Goal: Information Seeking & Learning: Learn about a topic

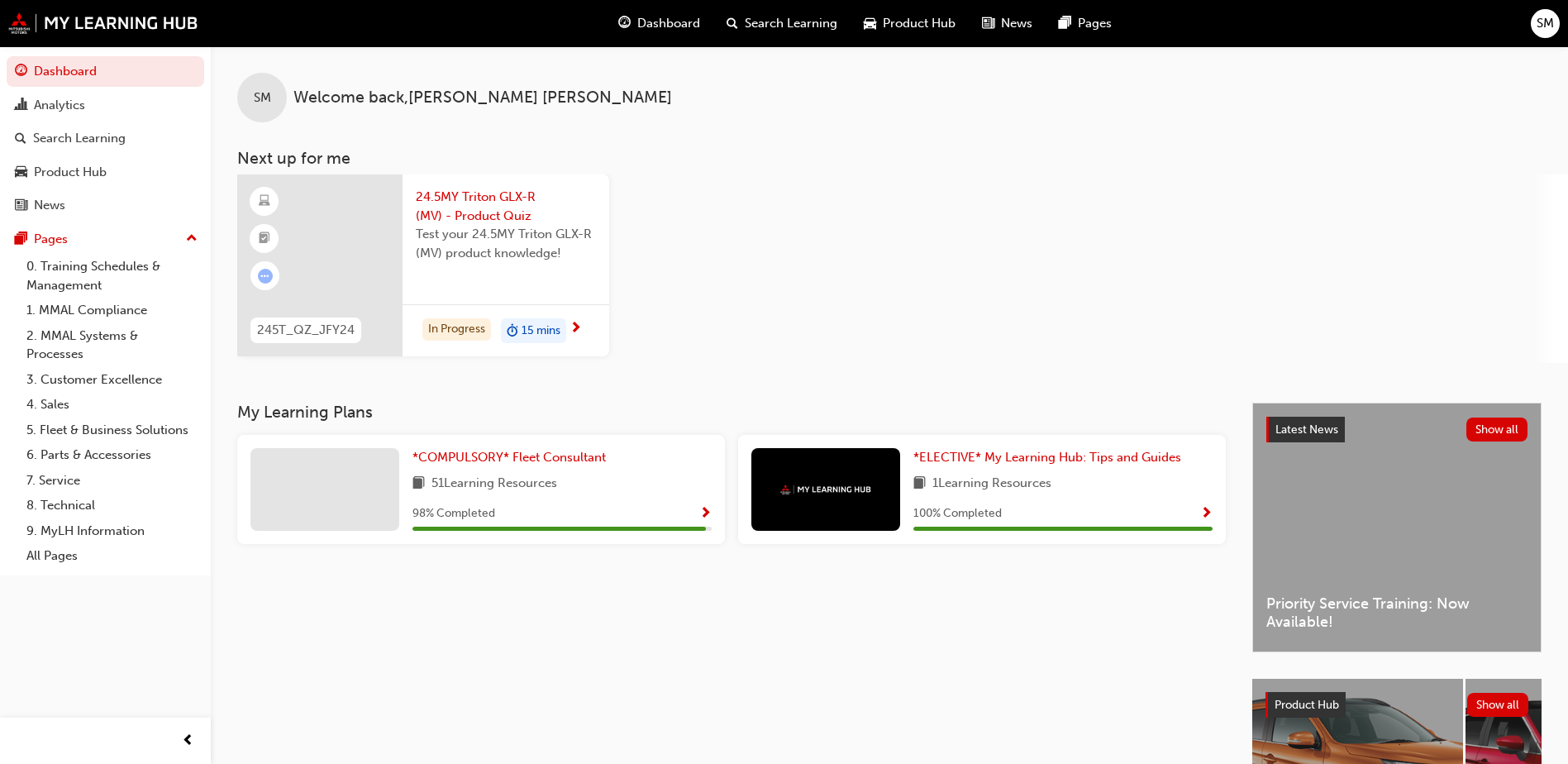
click at [487, 197] on span "24.5MY Triton GLX-R (MV) - Product Quiz" at bounding box center [505, 206] width 180 height 37
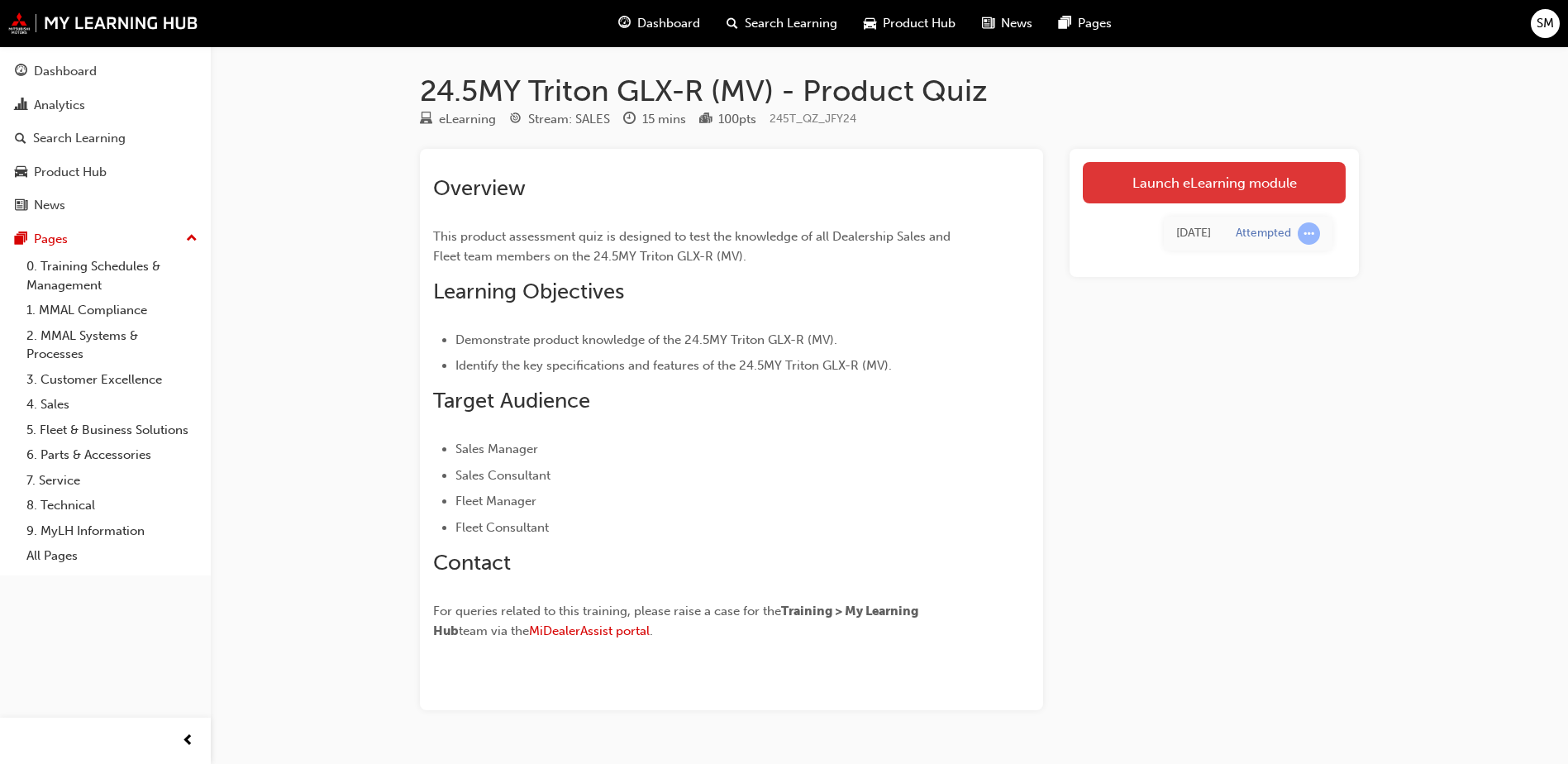
click at [1144, 187] on link "Launch eLearning module" at bounding box center [1215, 183] width 263 height 42
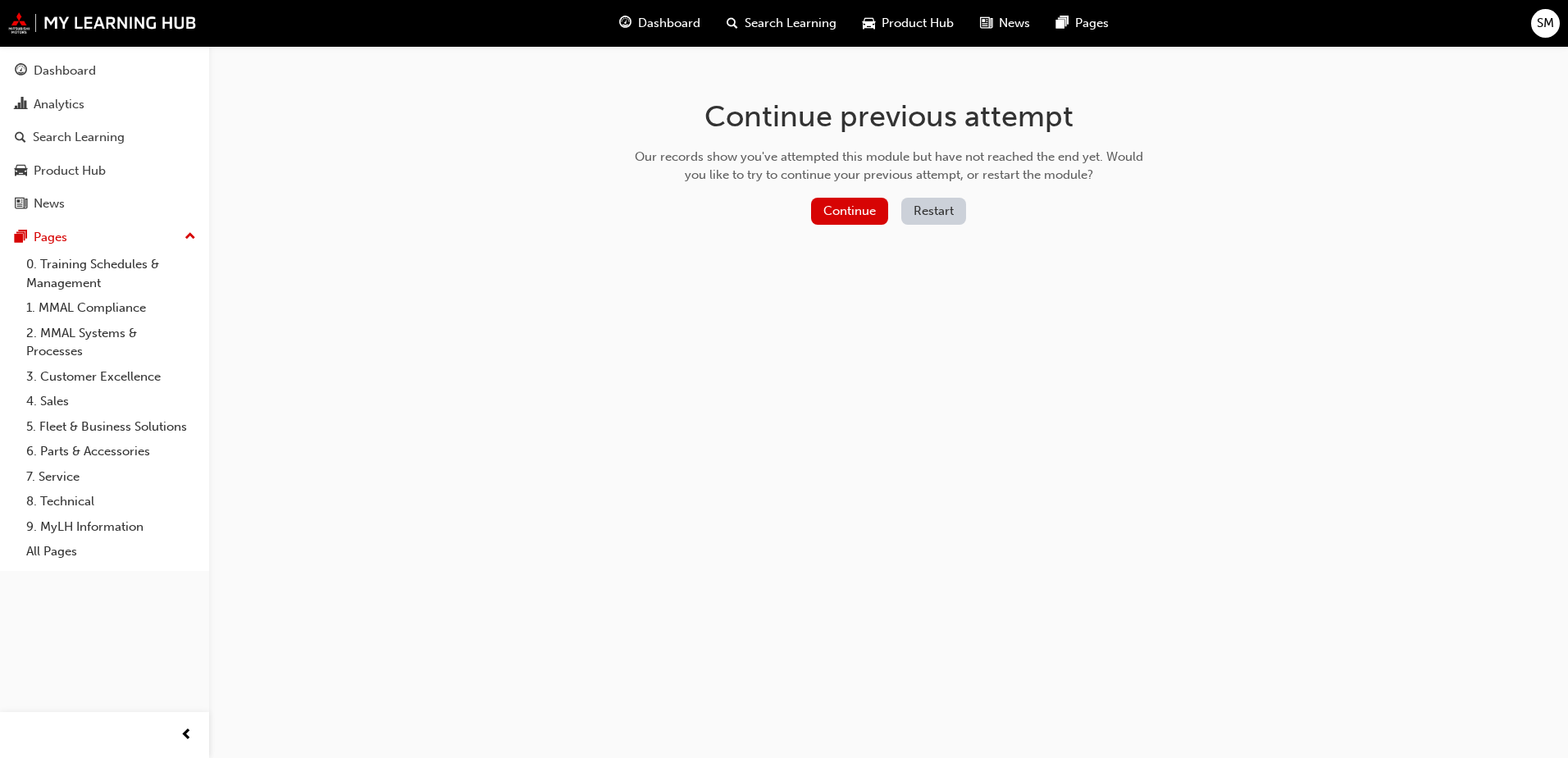
click at [928, 211] on button "Restart" at bounding box center [934, 211] width 65 height 27
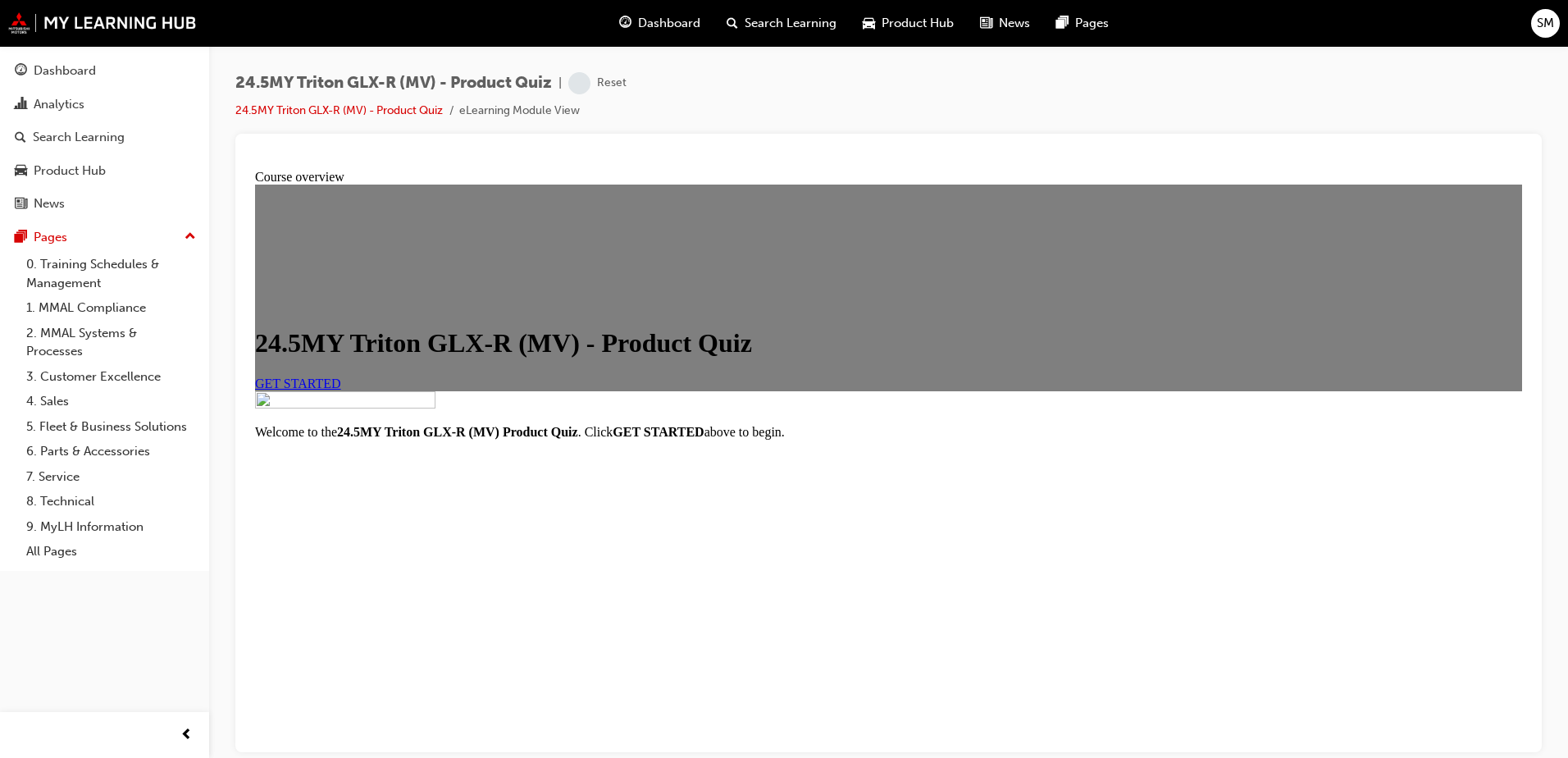
click at [341, 390] on span "GET STARTED" at bounding box center [299, 383] width 86 height 14
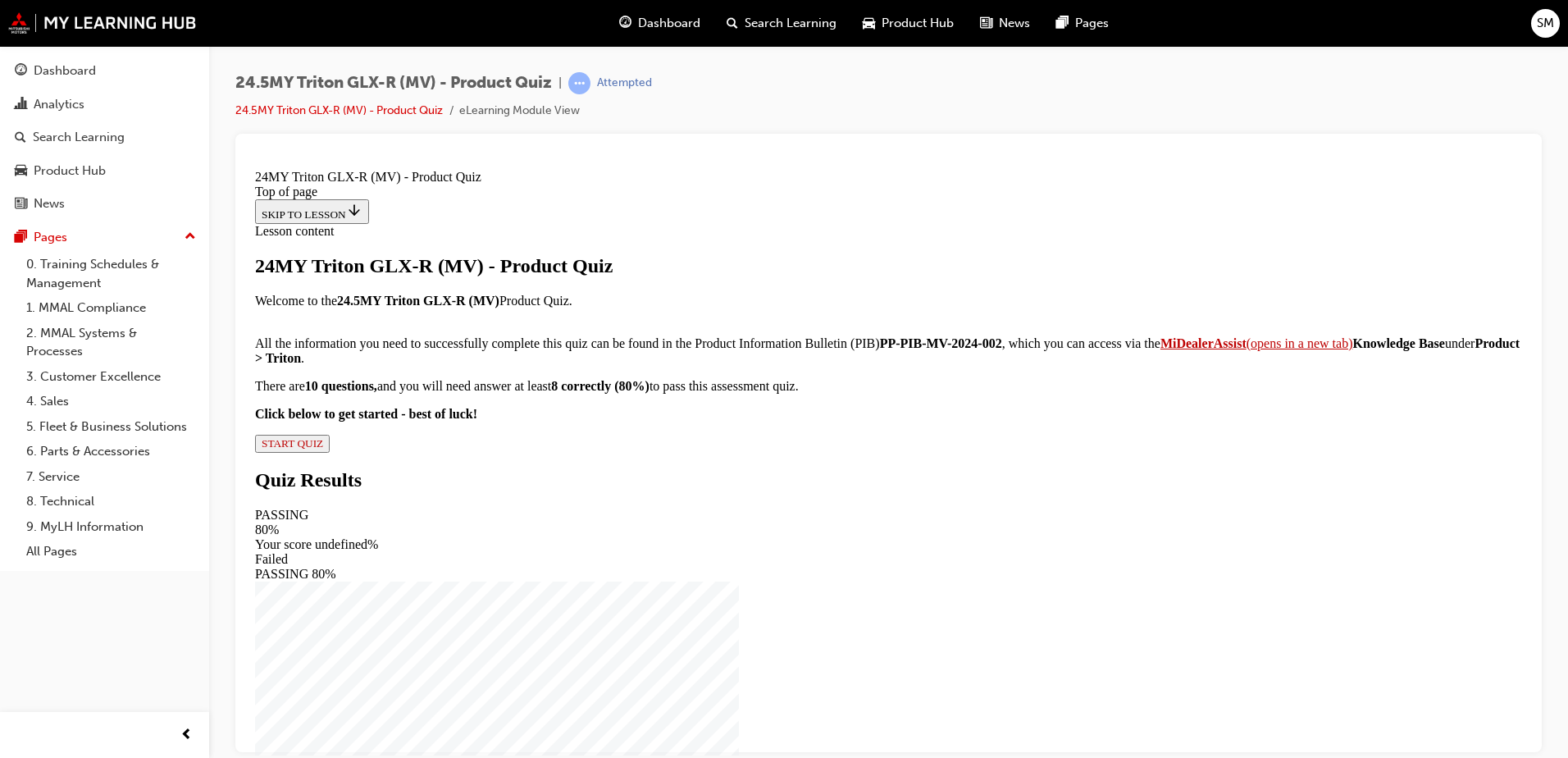
scroll to position [172, 0]
click at [323, 449] on span "START QUIZ" at bounding box center [292, 442] width 62 height 12
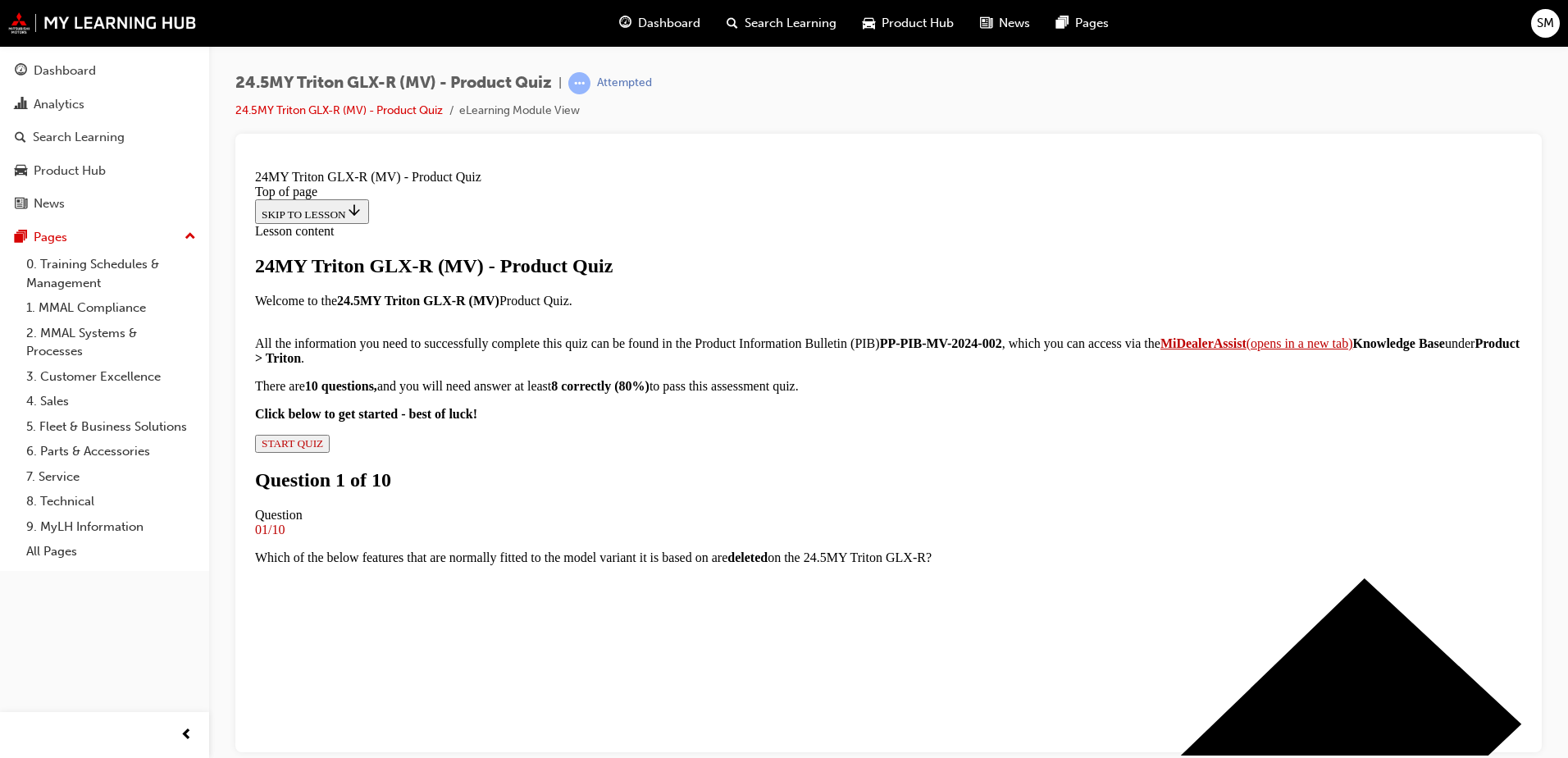
scroll to position [164, 0]
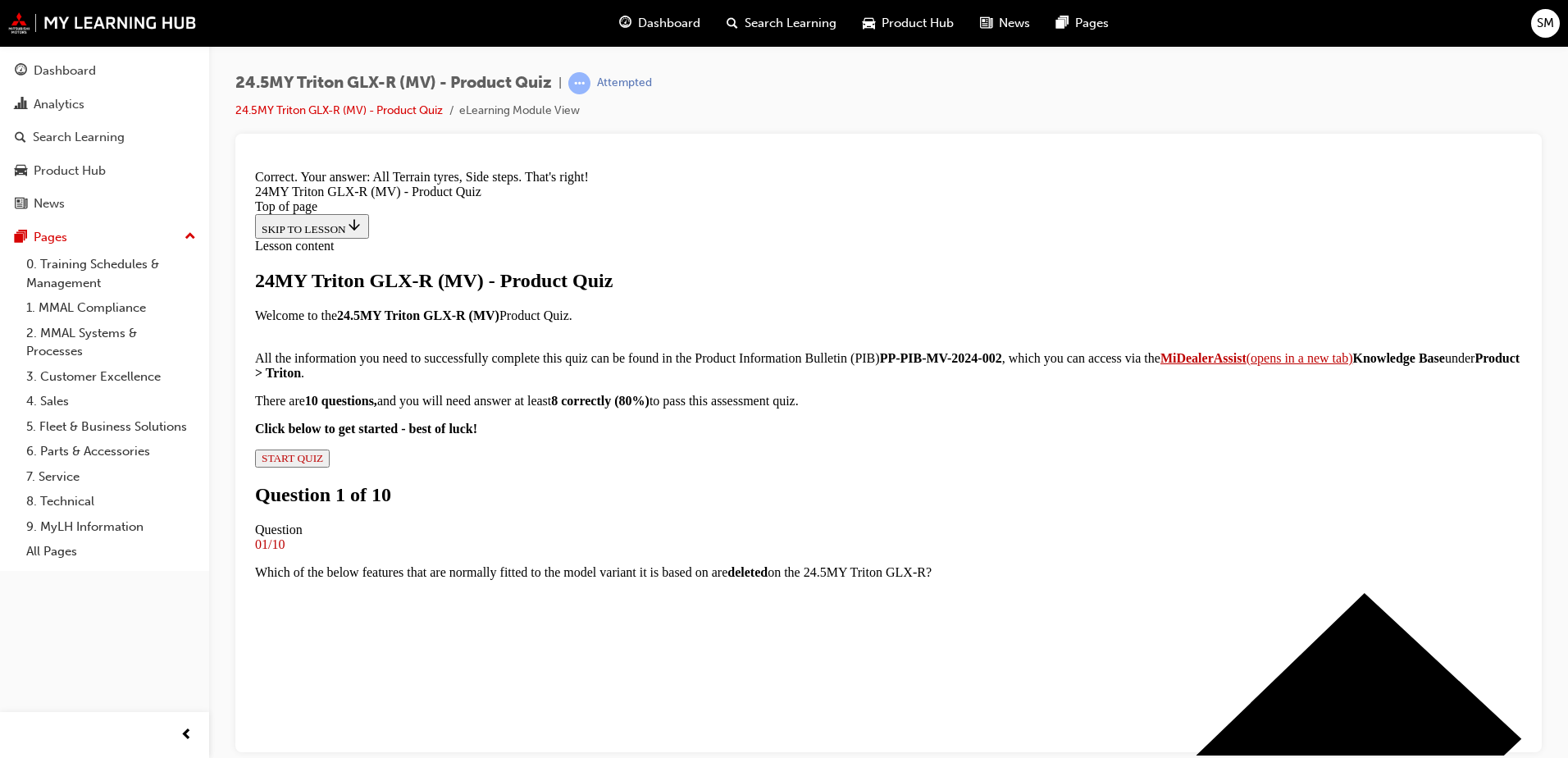
scroll to position [423, 0]
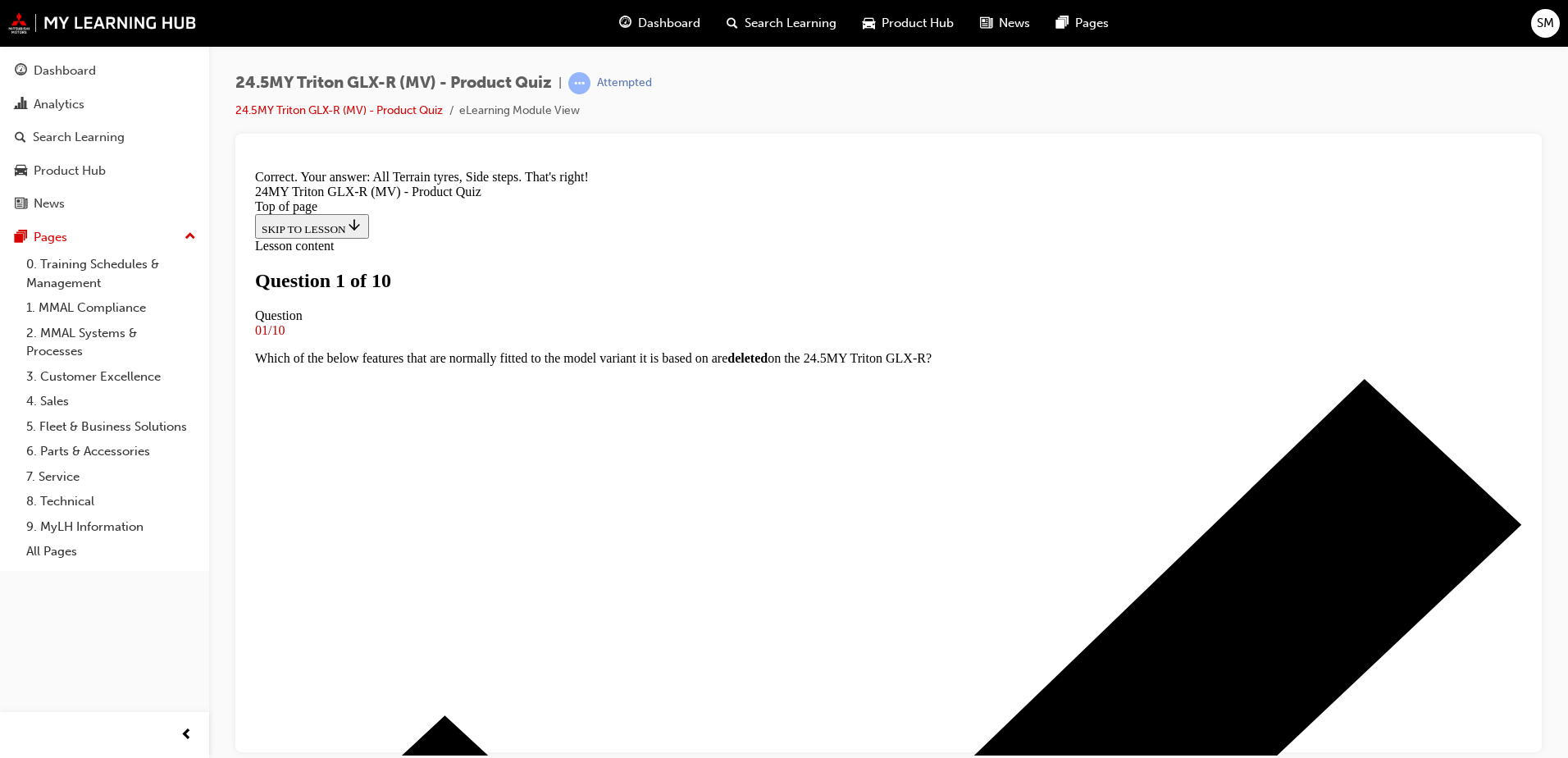
scroll to position [164, 0]
drag, startPoint x: 632, startPoint y: 237, endPoint x: 674, endPoint y: 249, distance: 43.7
copy p "24.5MY"
drag, startPoint x: 683, startPoint y: 240, endPoint x: 764, endPoint y: 244, distance: 81.1
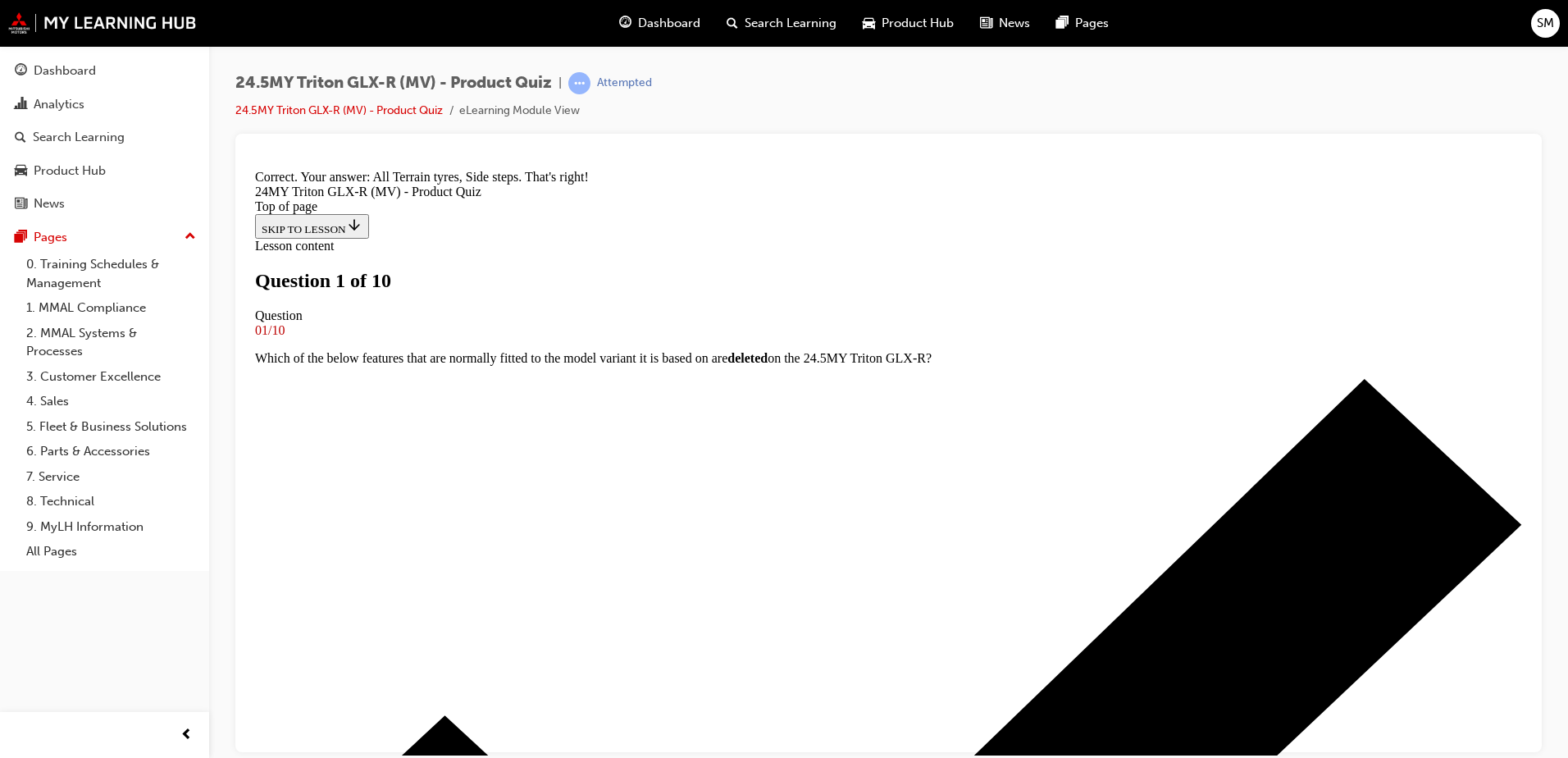
copy strong "Triton GLX-R"
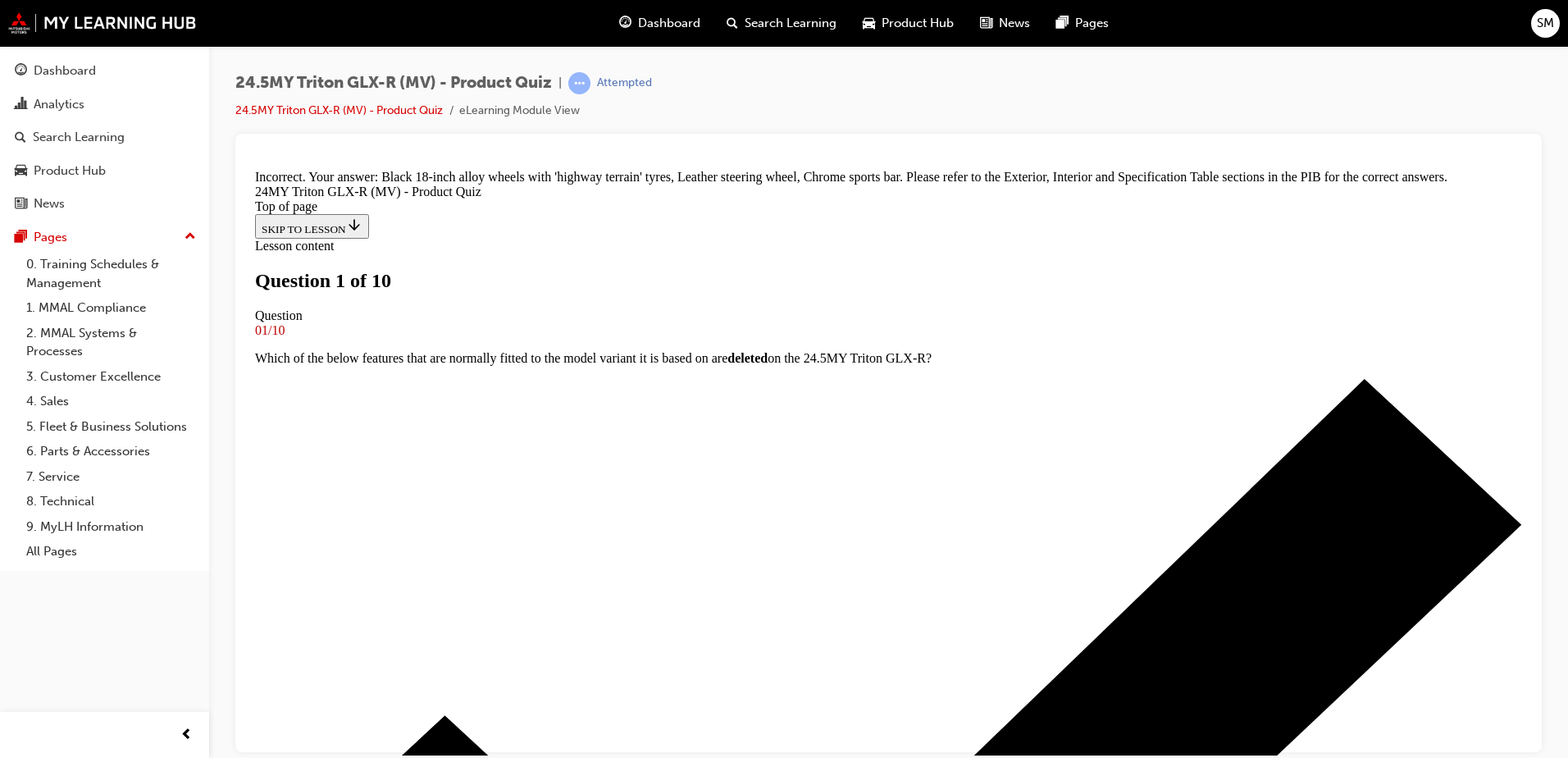
scroll to position [442, 0]
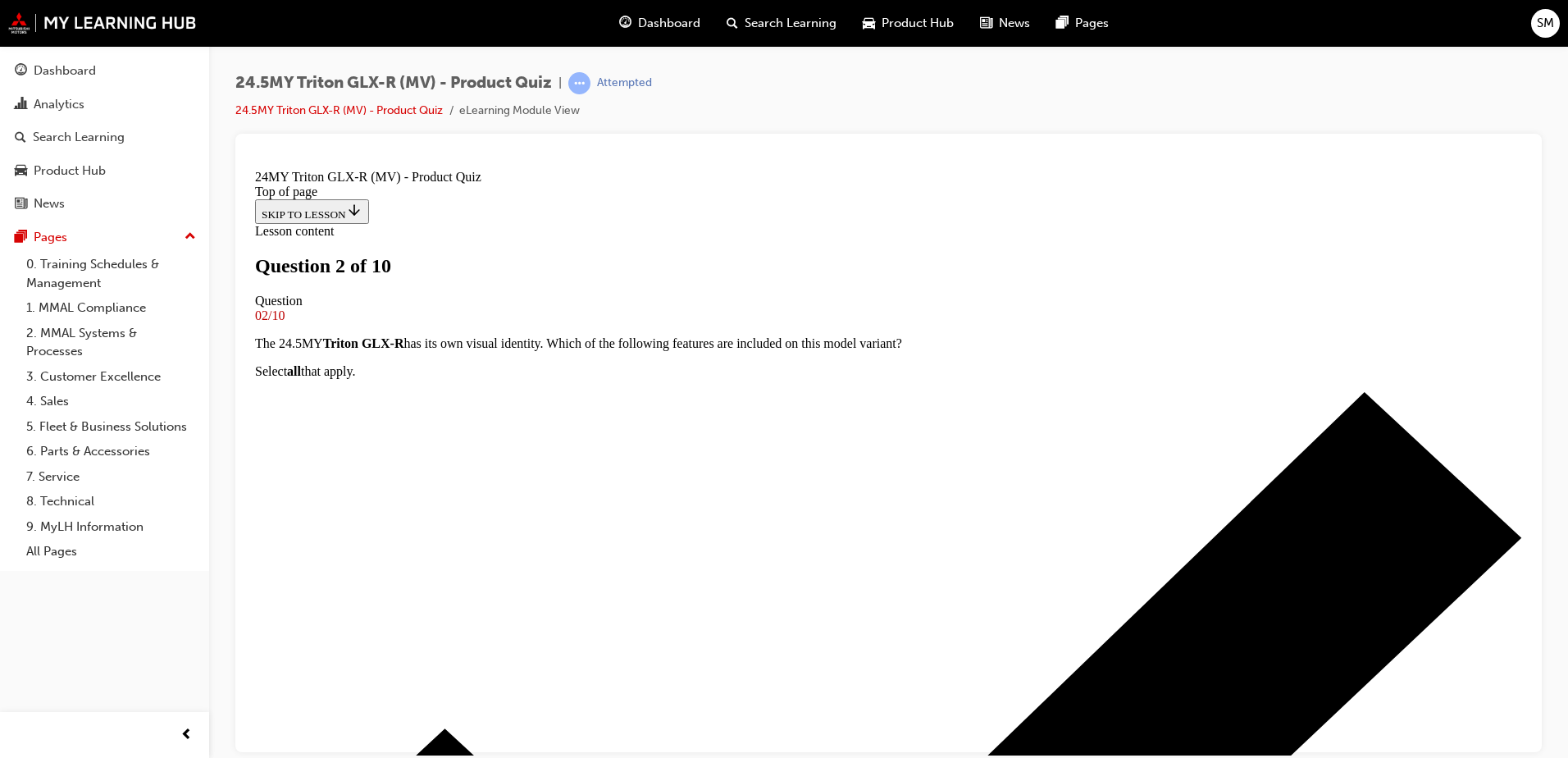
scroll to position [246, 0]
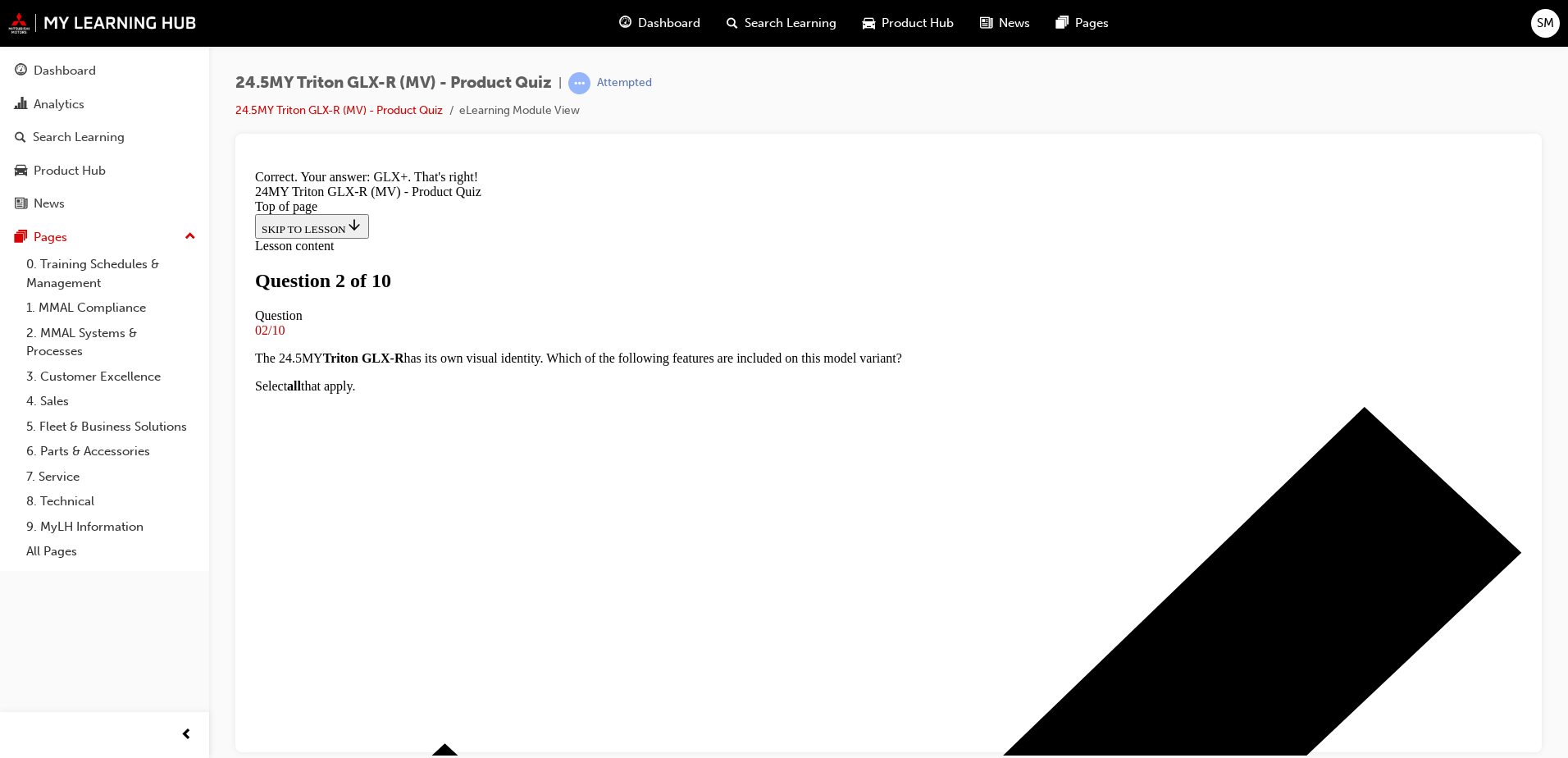
scroll to position [459, 0]
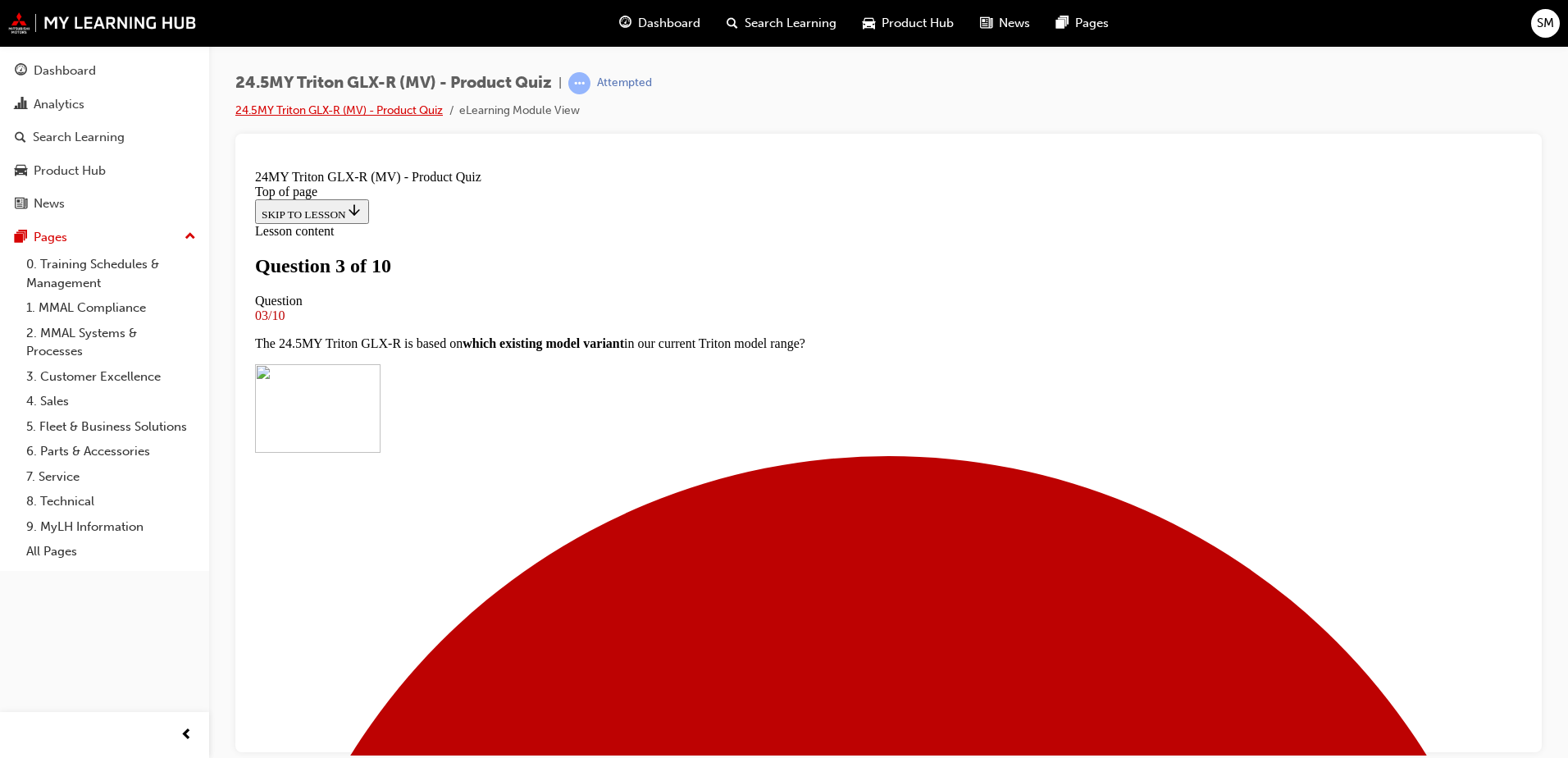
click at [260, 112] on link "24.5MY Triton GLX-R (MV) - Product Quiz" at bounding box center [339, 110] width 208 height 14
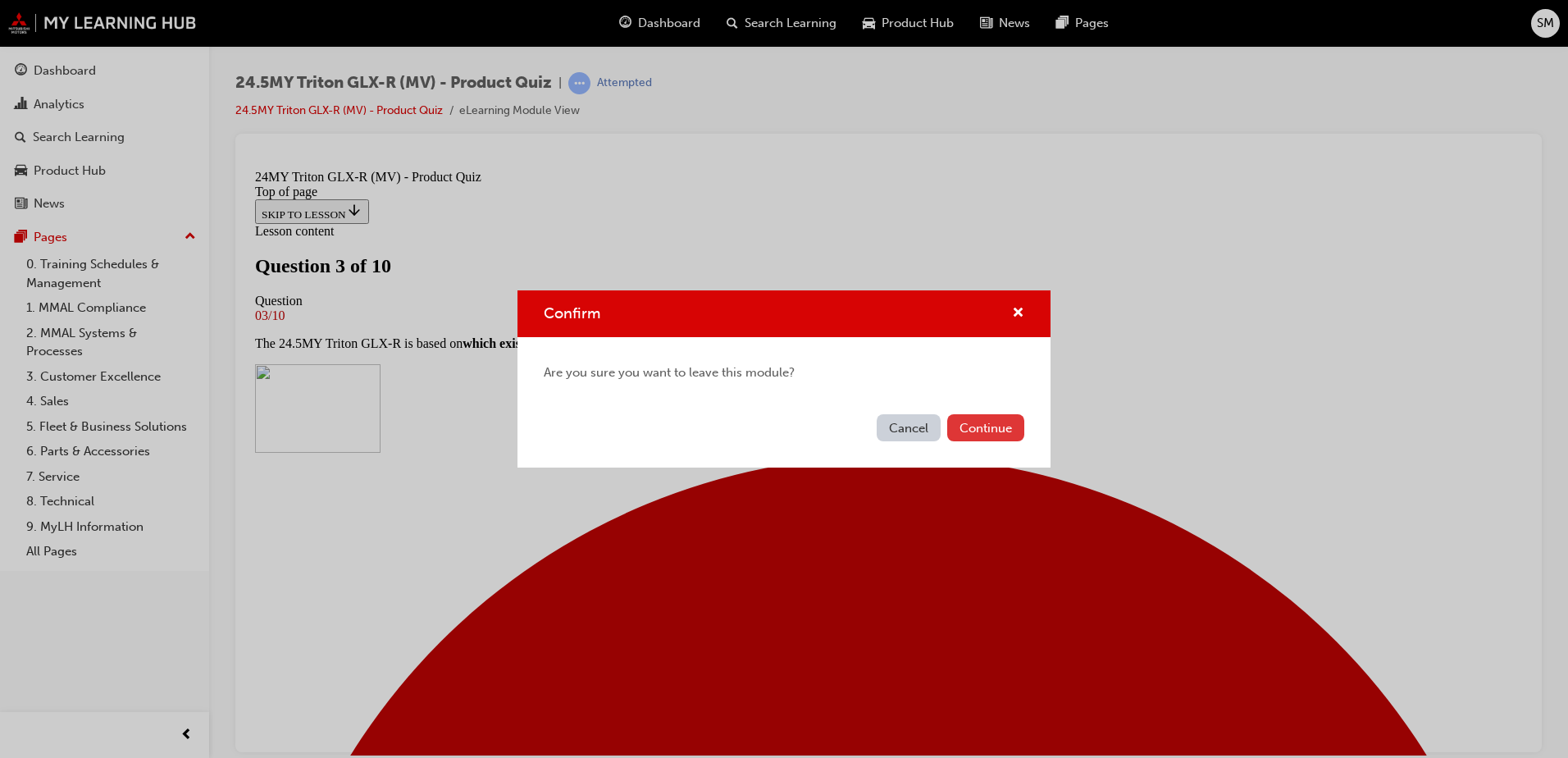
click at [978, 435] on button "Continue" at bounding box center [986, 427] width 78 height 27
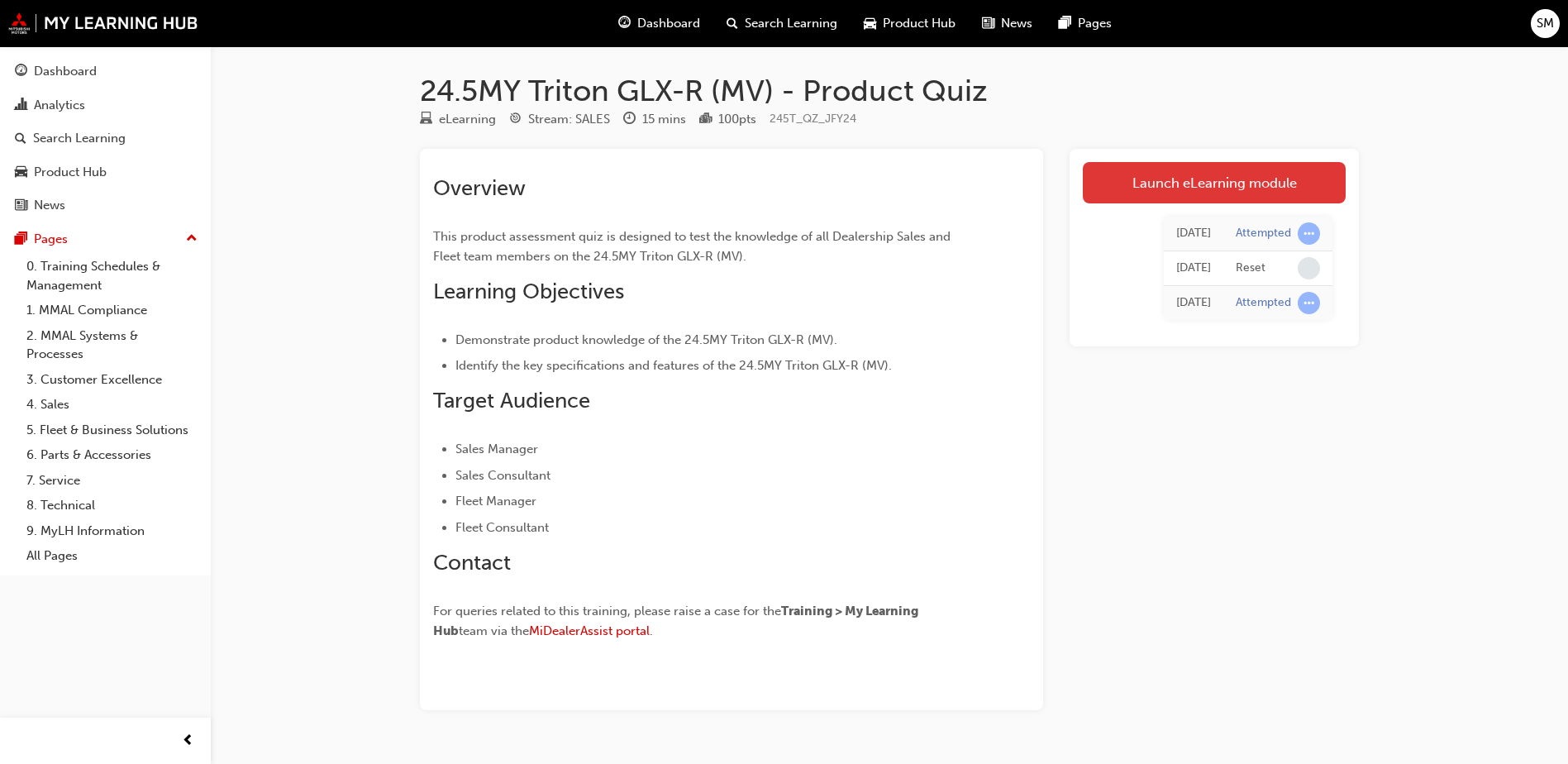
click at [1121, 178] on link "Launch eLearning module" at bounding box center [1215, 183] width 263 height 42
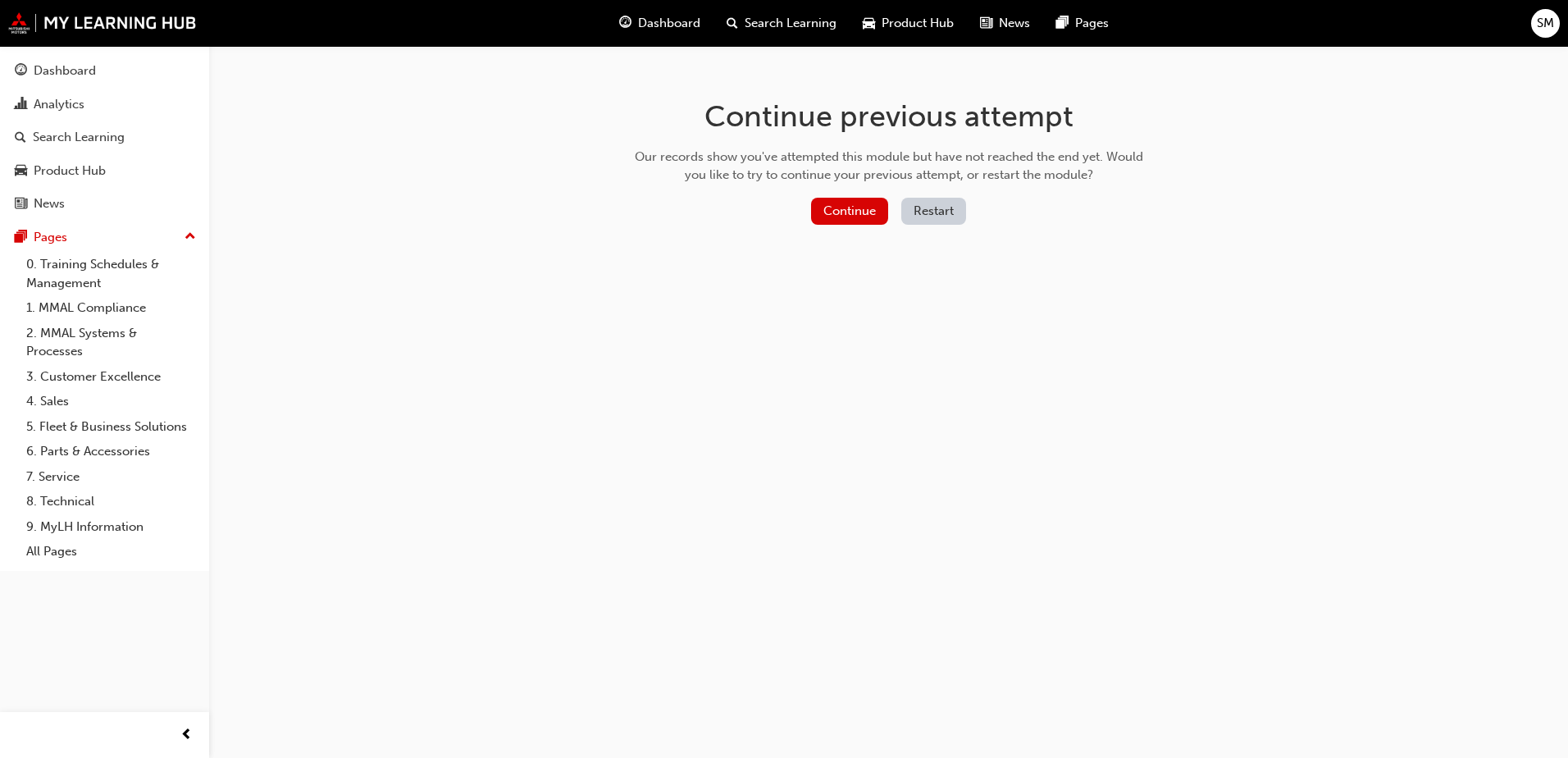
click at [941, 206] on button "Restart" at bounding box center [934, 211] width 65 height 27
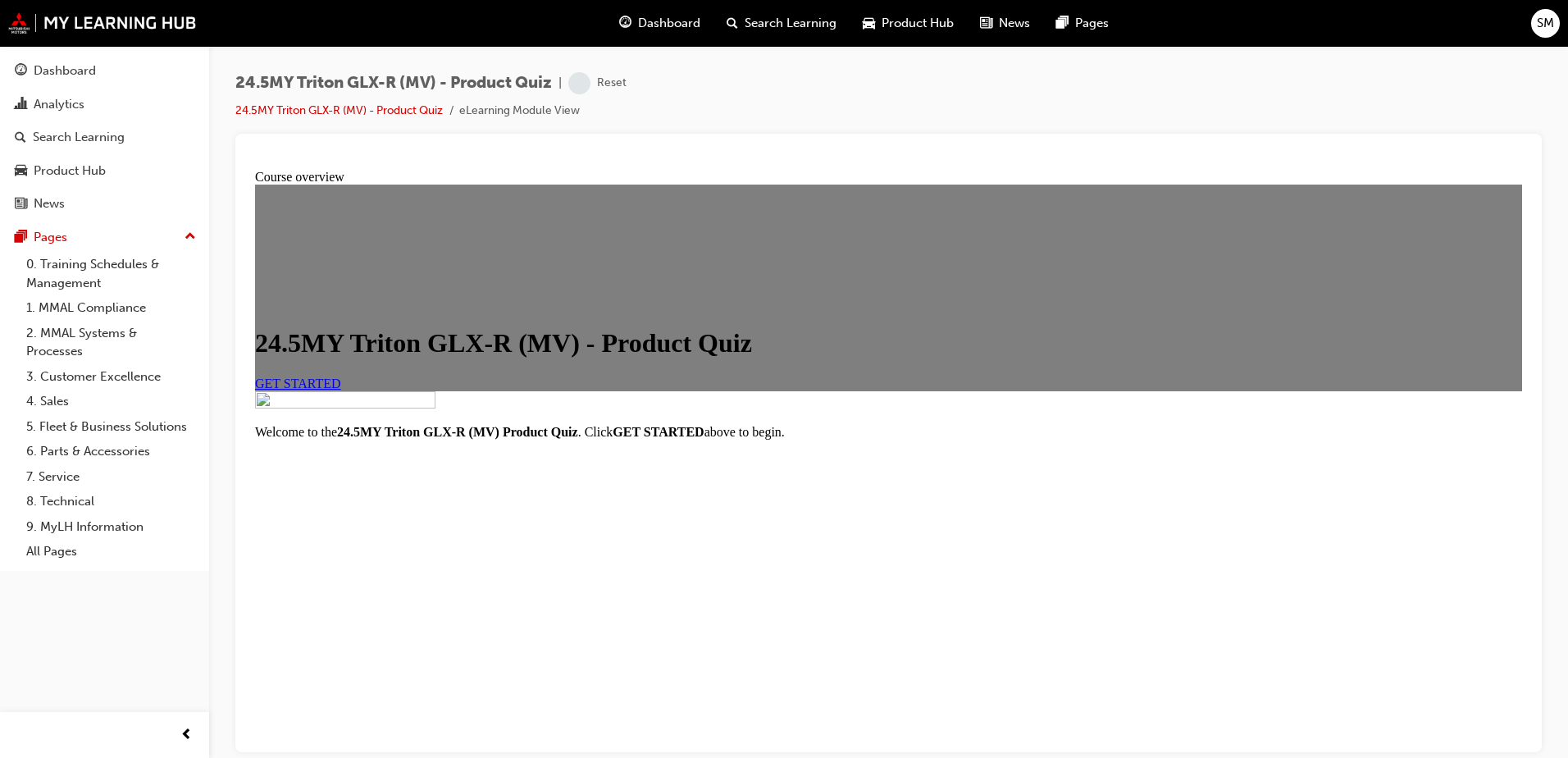
click at [341, 390] on span "GET STARTED" at bounding box center [299, 383] width 86 height 14
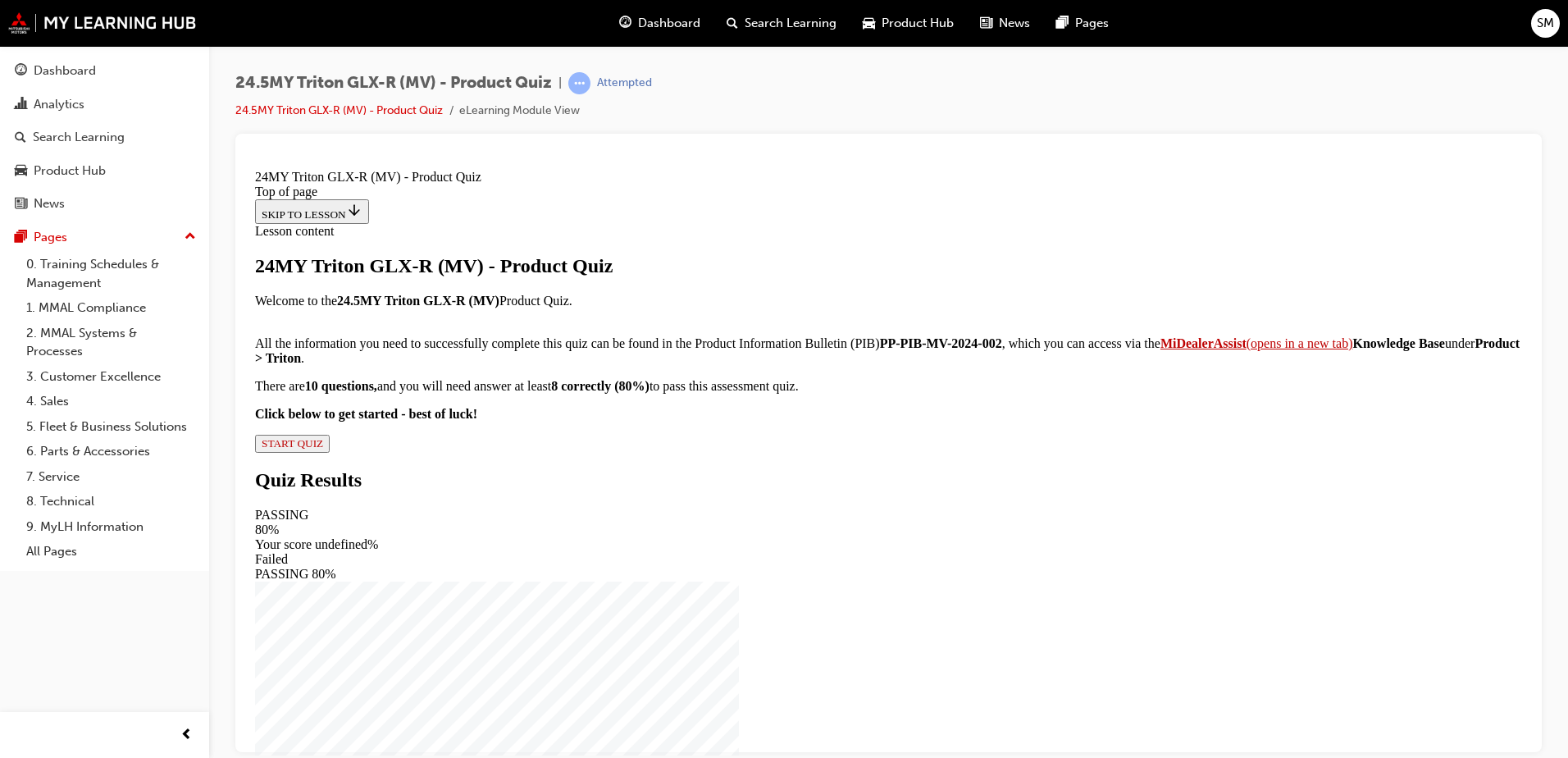
scroll to position [172, 0]
click at [323, 449] on span "START QUIZ" at bounding box center [292, 442] width 62 height 12
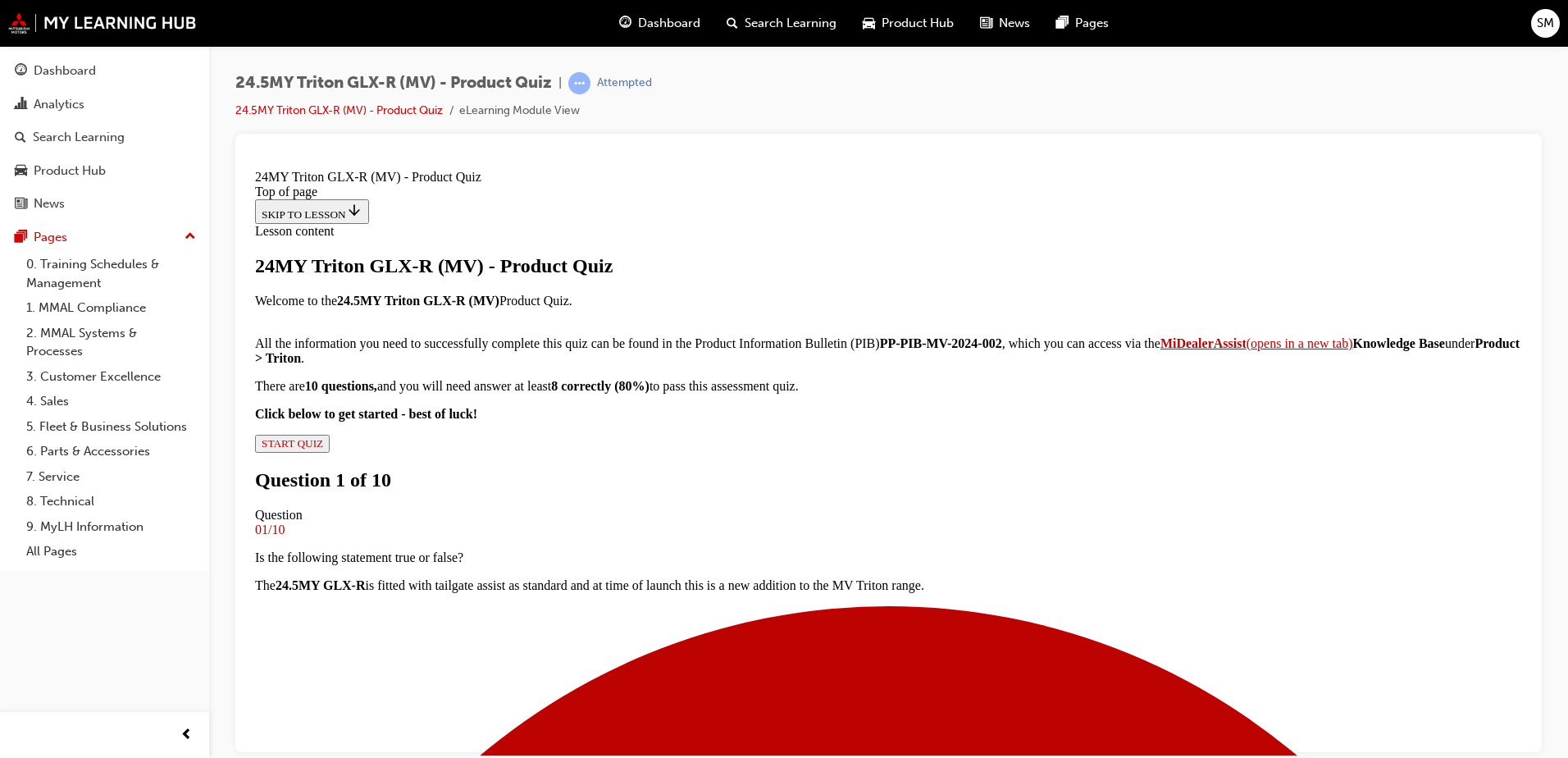
scroll to position [82, 0]
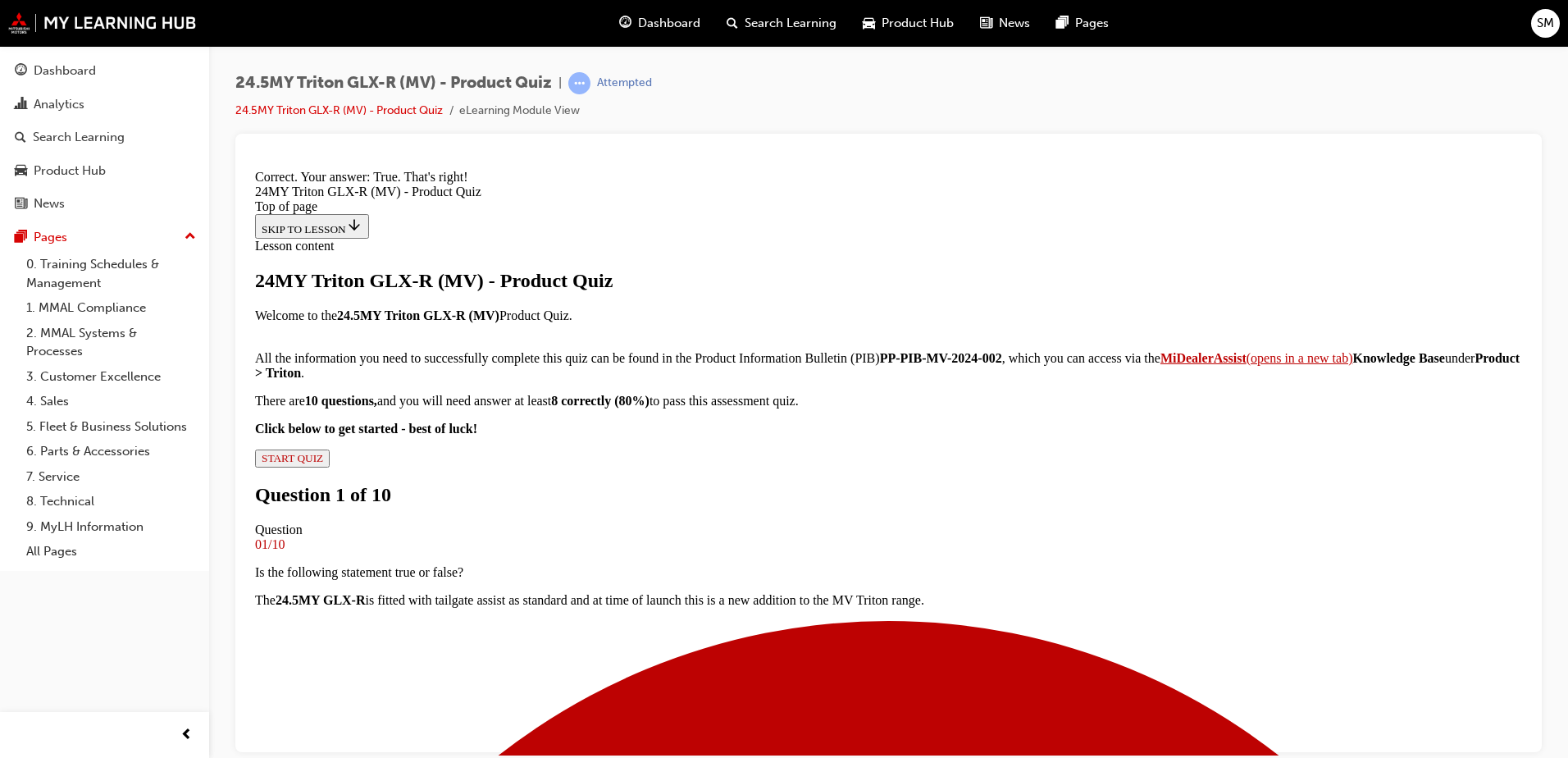
scroll to position [310, 0]
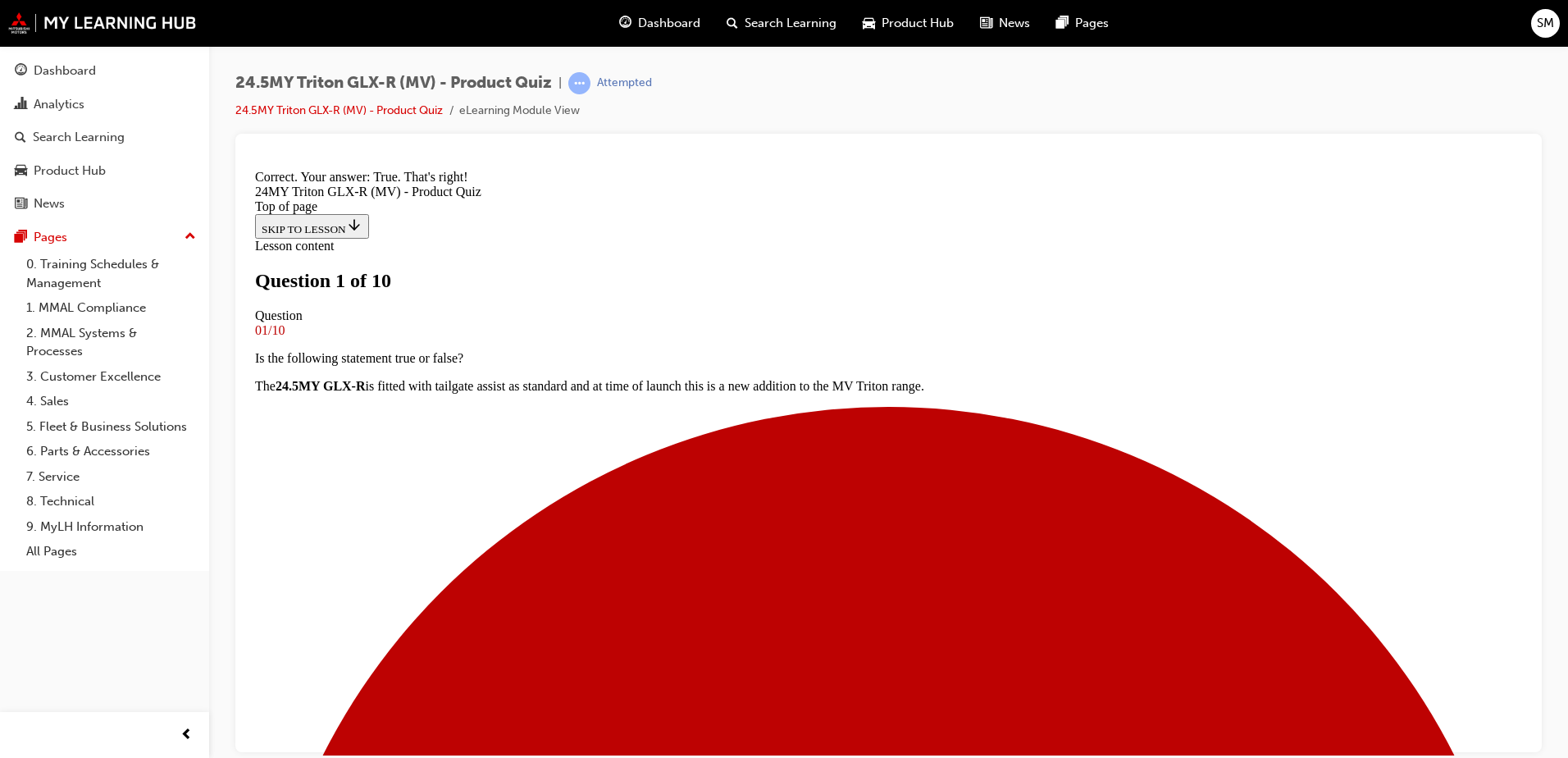
scroll to position [328, 0]
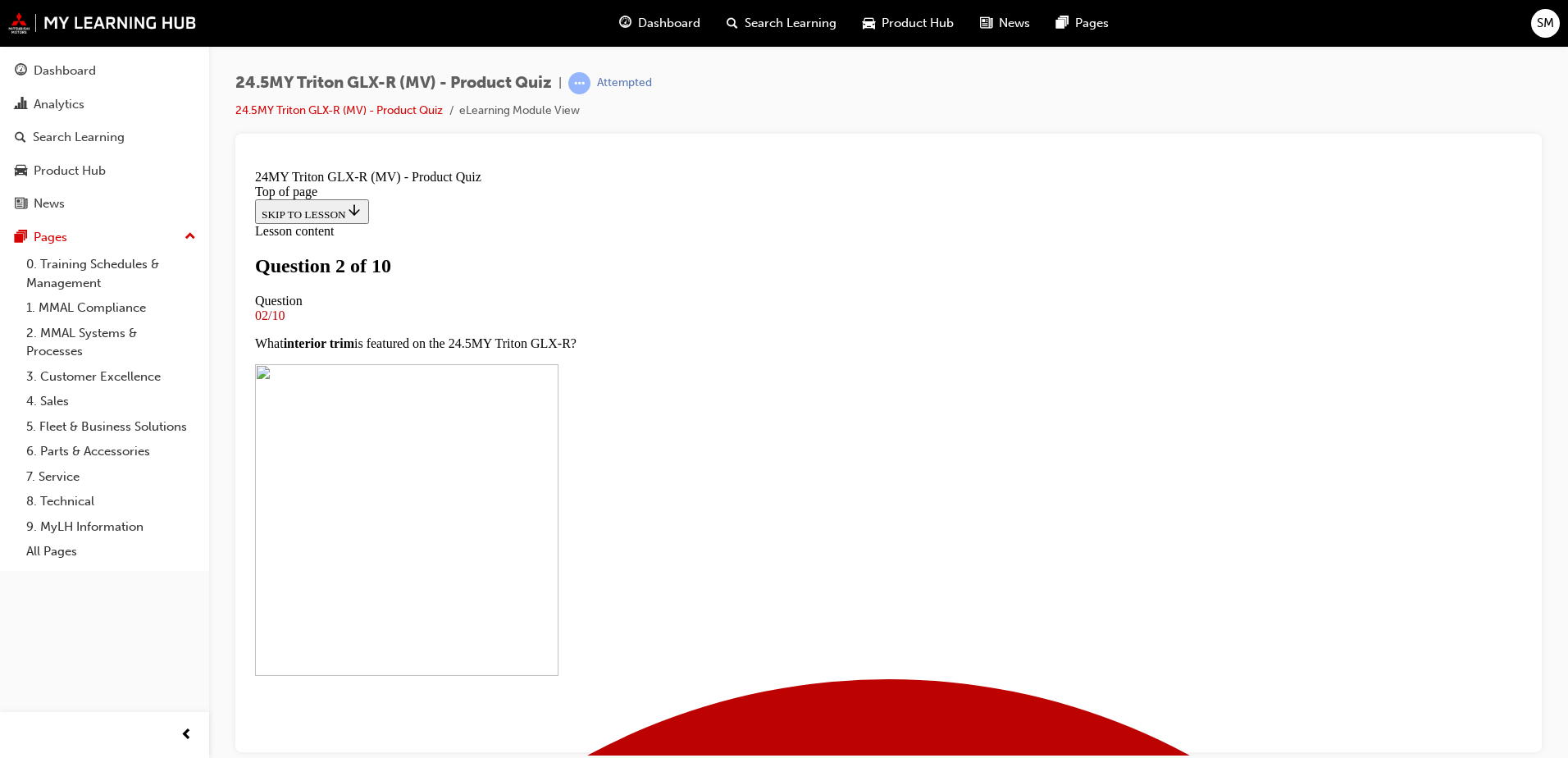
scroll to position [164, 0]
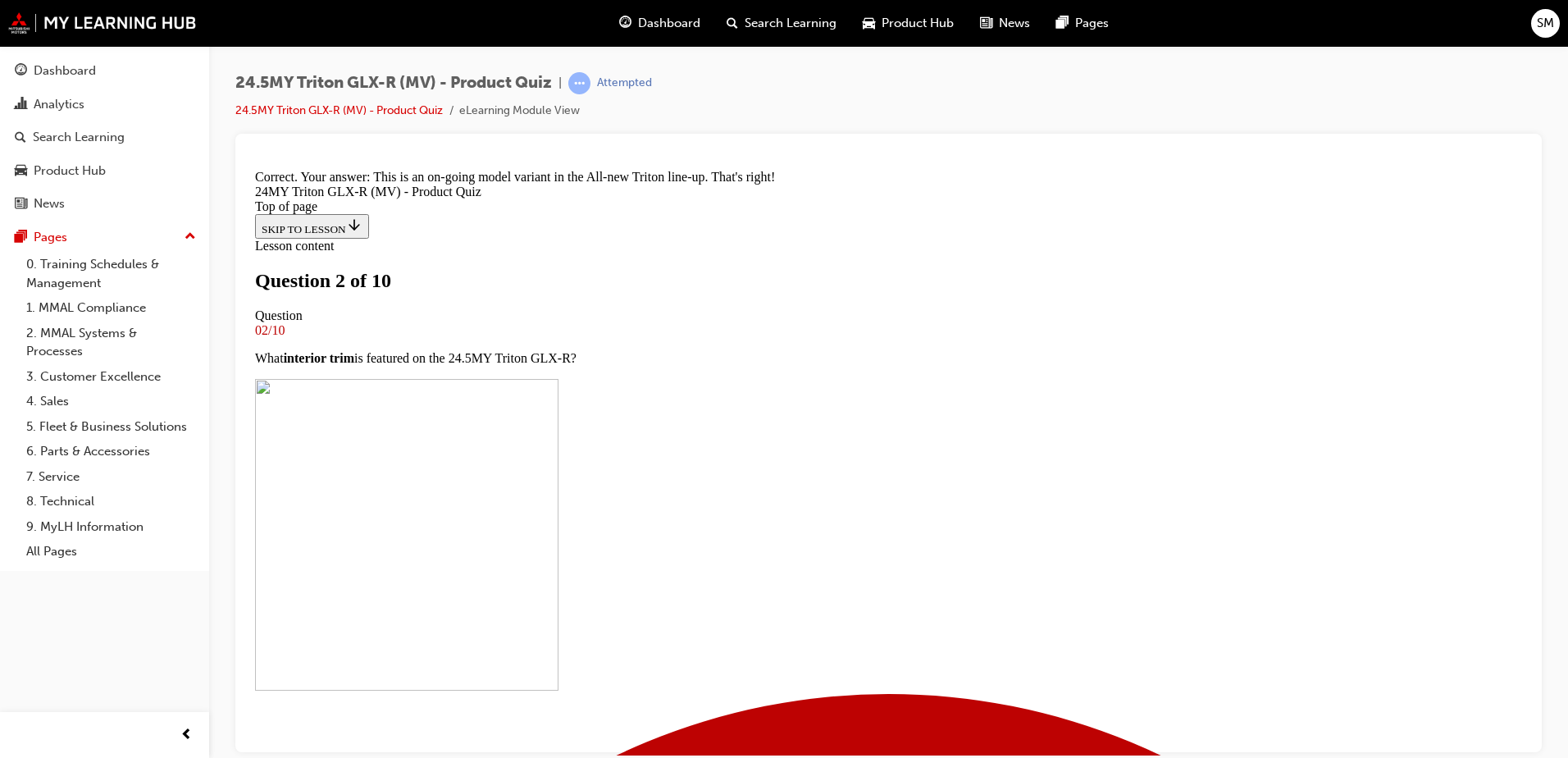
scroll to position [423, 0]
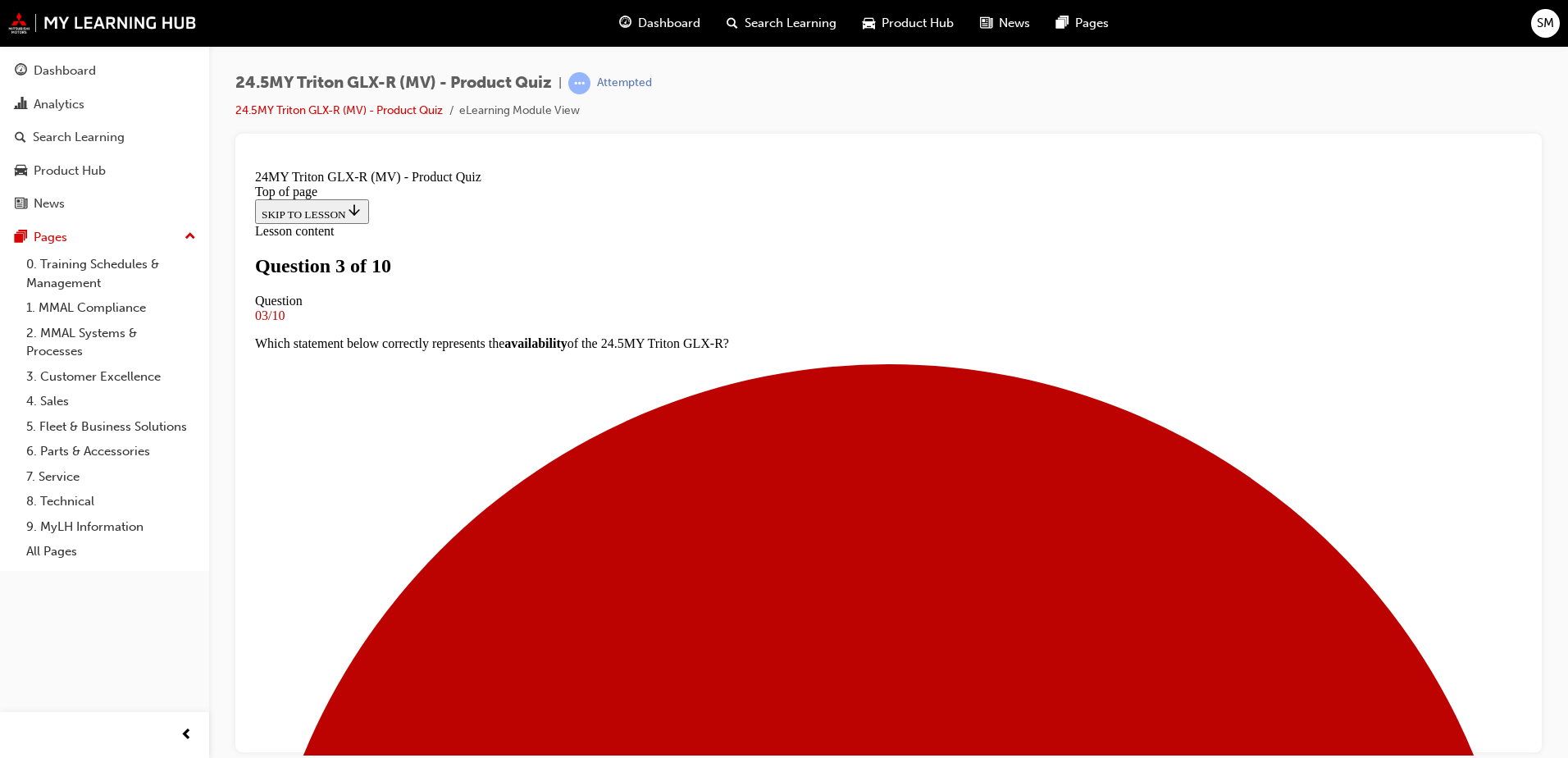
scroll to position [328, 0]
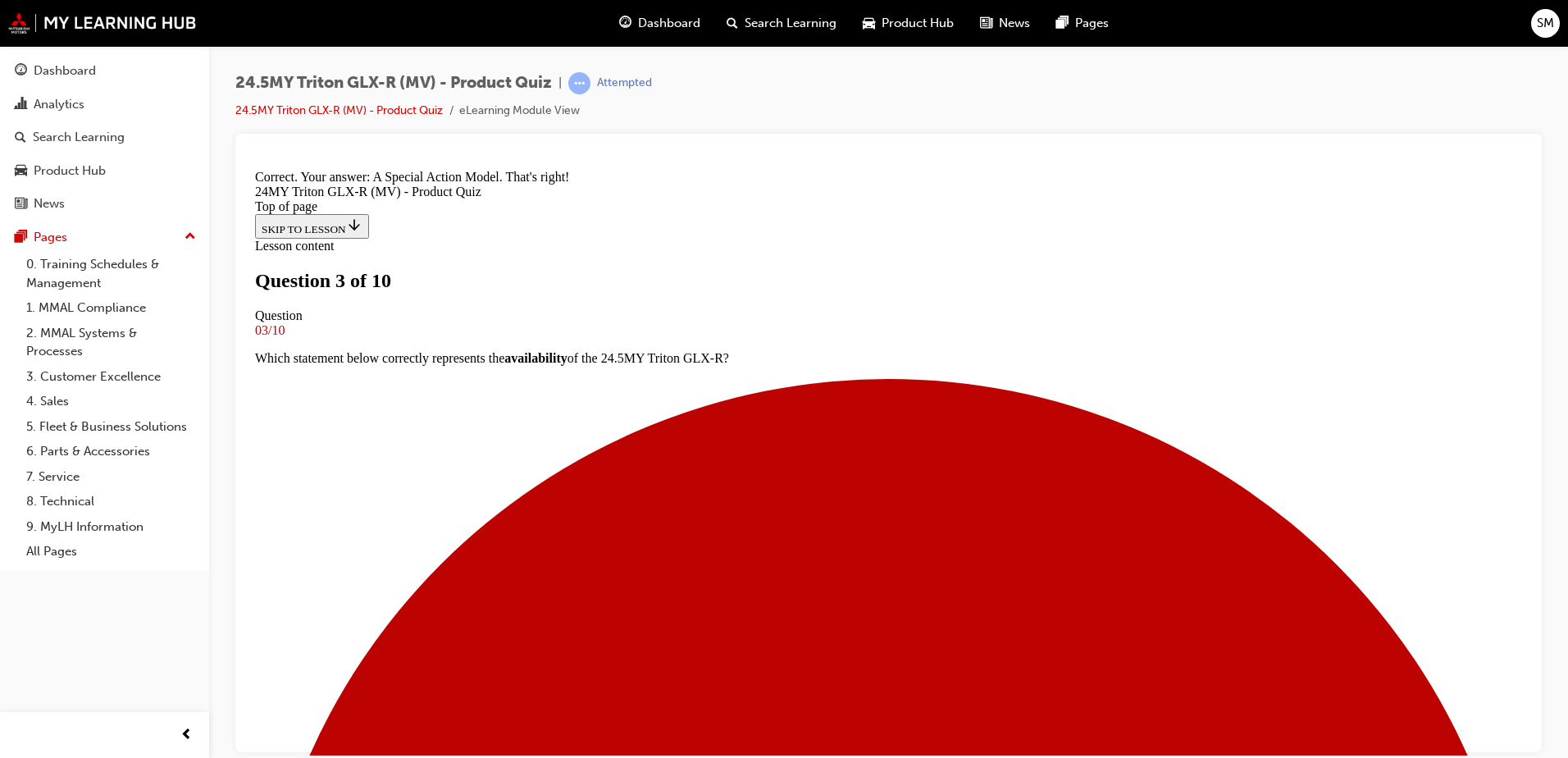
scroll to position [654, 0]
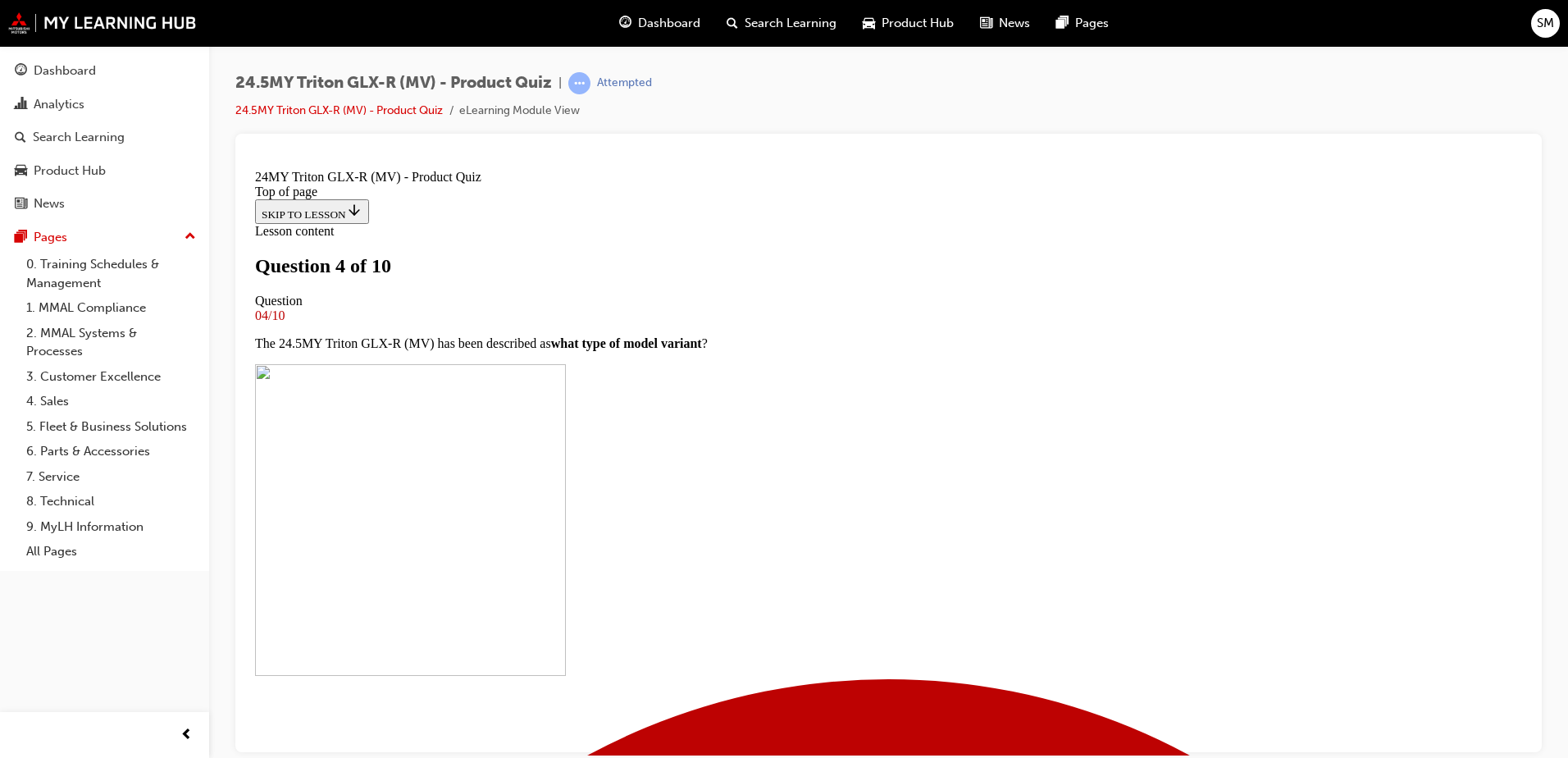
scroll to position [164, 0]
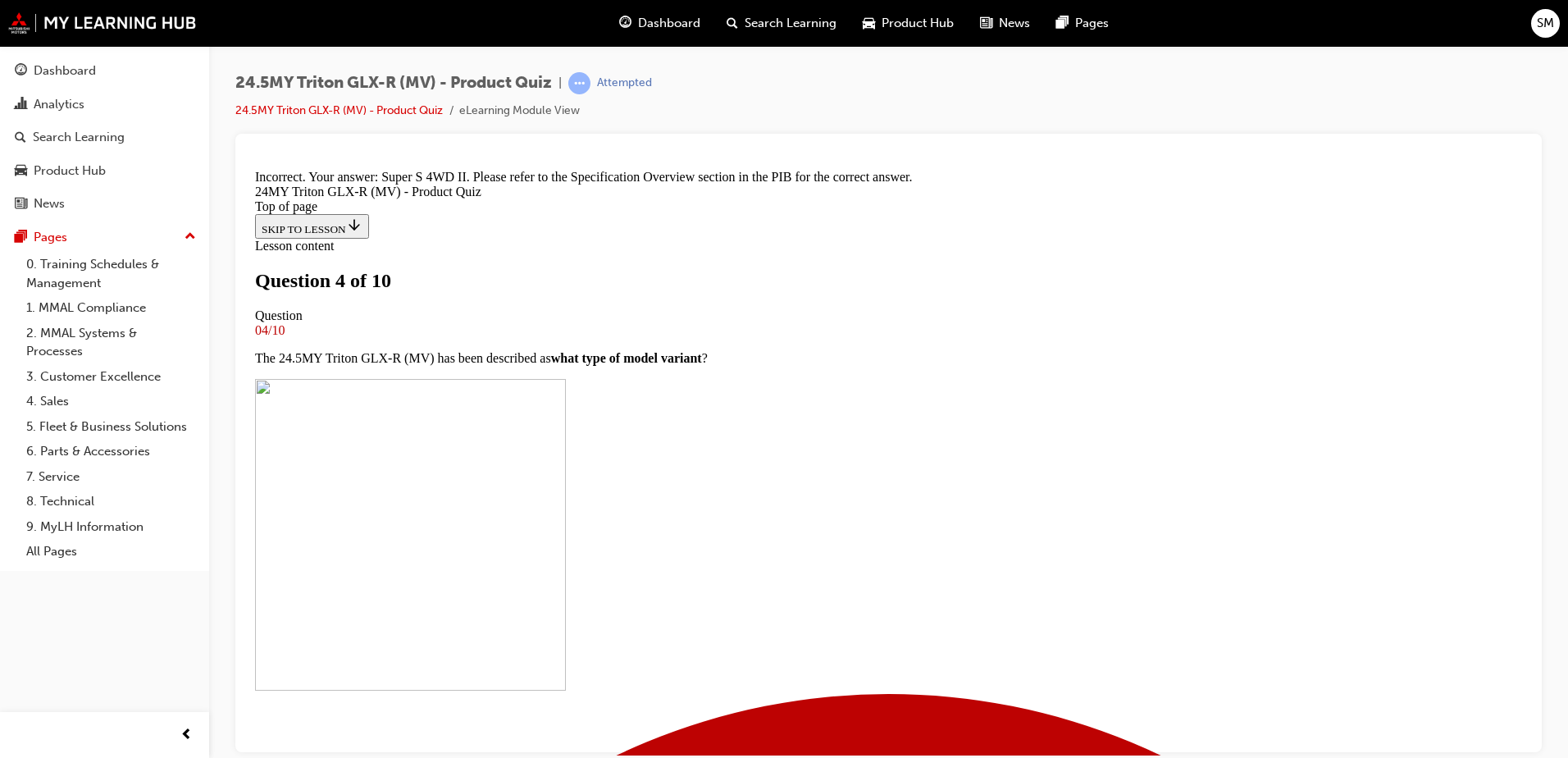
scroll to position [423, 0]
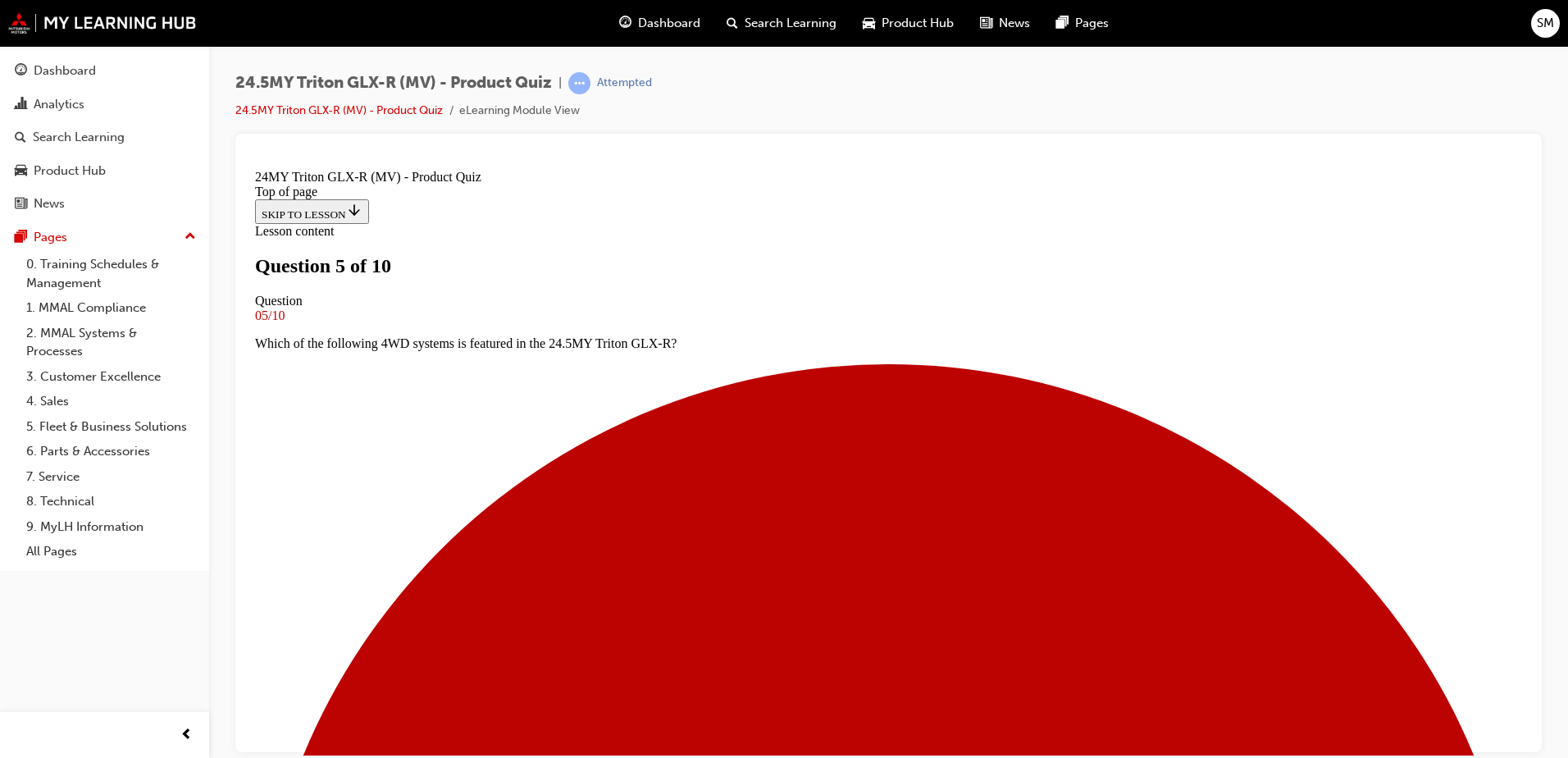
scroll to position [164, 0]
drag, startPoint x: 677, startPoint y: 342, endPoint x: 940, endPoint y: 346, distance: 263.0
copy p "Terrain Control with 7 Drive Modes System"
drag, startPoint x: 971, startPoint y: 410, endPoint x: 714, endPoint y: 416, distance: 257.1
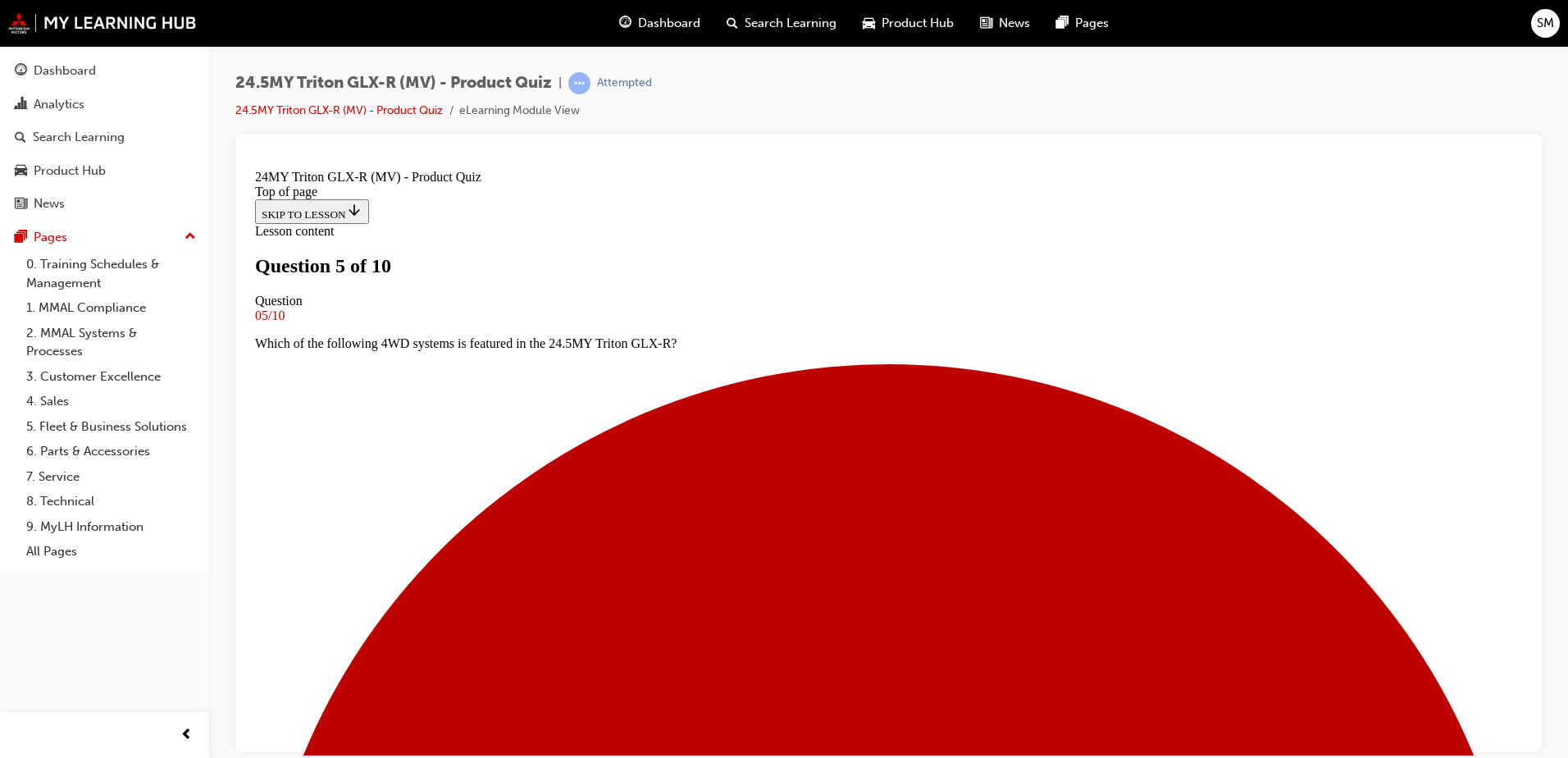
copy p "Traffic Navigation Real Time Driver Alert System"
drag, startPoint x: 671, startPoint y: 473, endPoint x: 854, endPoint y: 475, distance: 183.0
drag, startPoint x: 922, startPoint y: 467, endPoint x: 664, endPoint y: 472, distance: 258.0
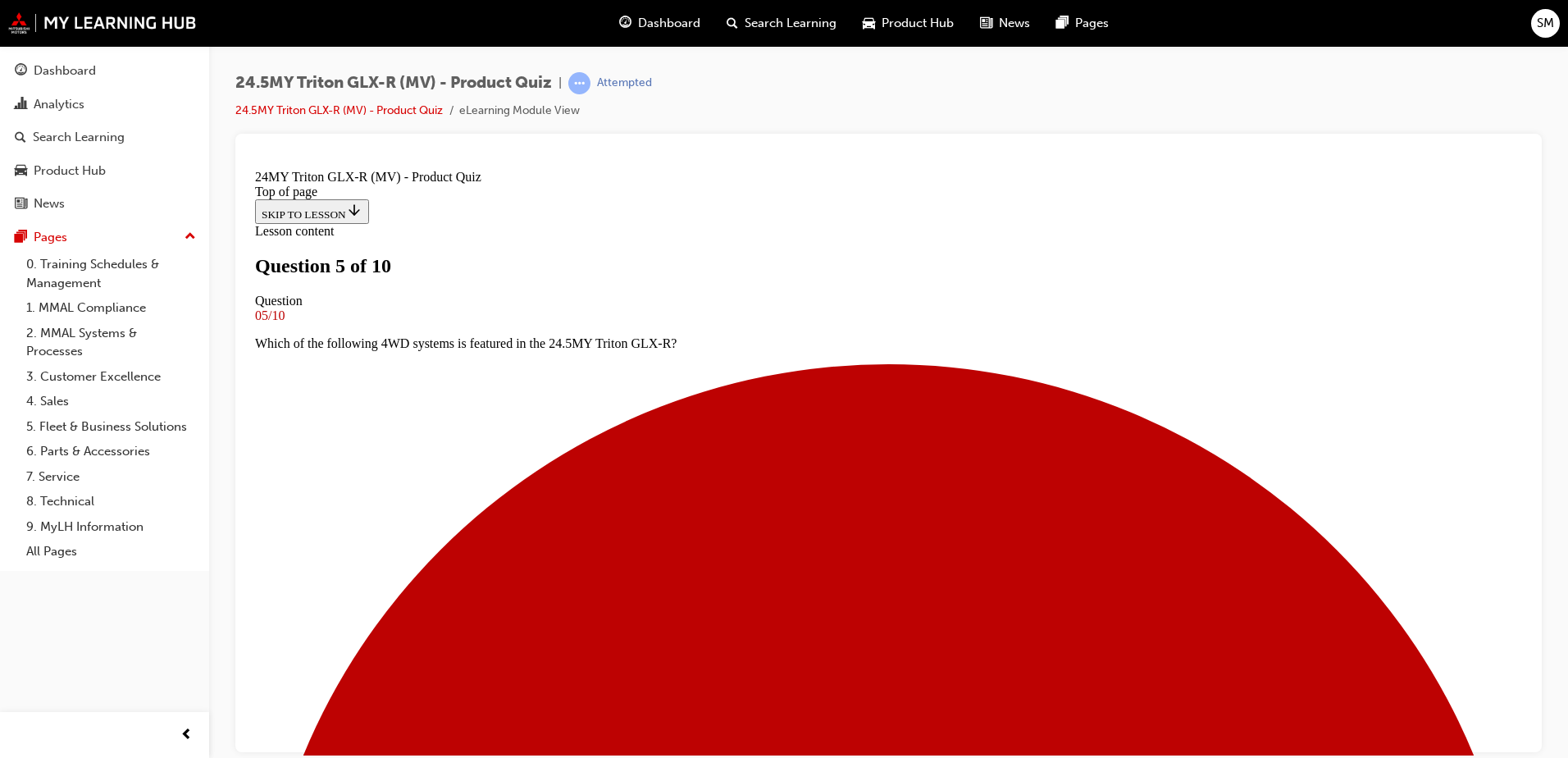
copy p "Forward Mitigation Speed Alert System"
drag, startPoint x: 962, startPoint y: 539, endPoint x: 667, endPoint y: 539, distance: 295.0
copy p "Rear Passenger Automatic Air Control System"
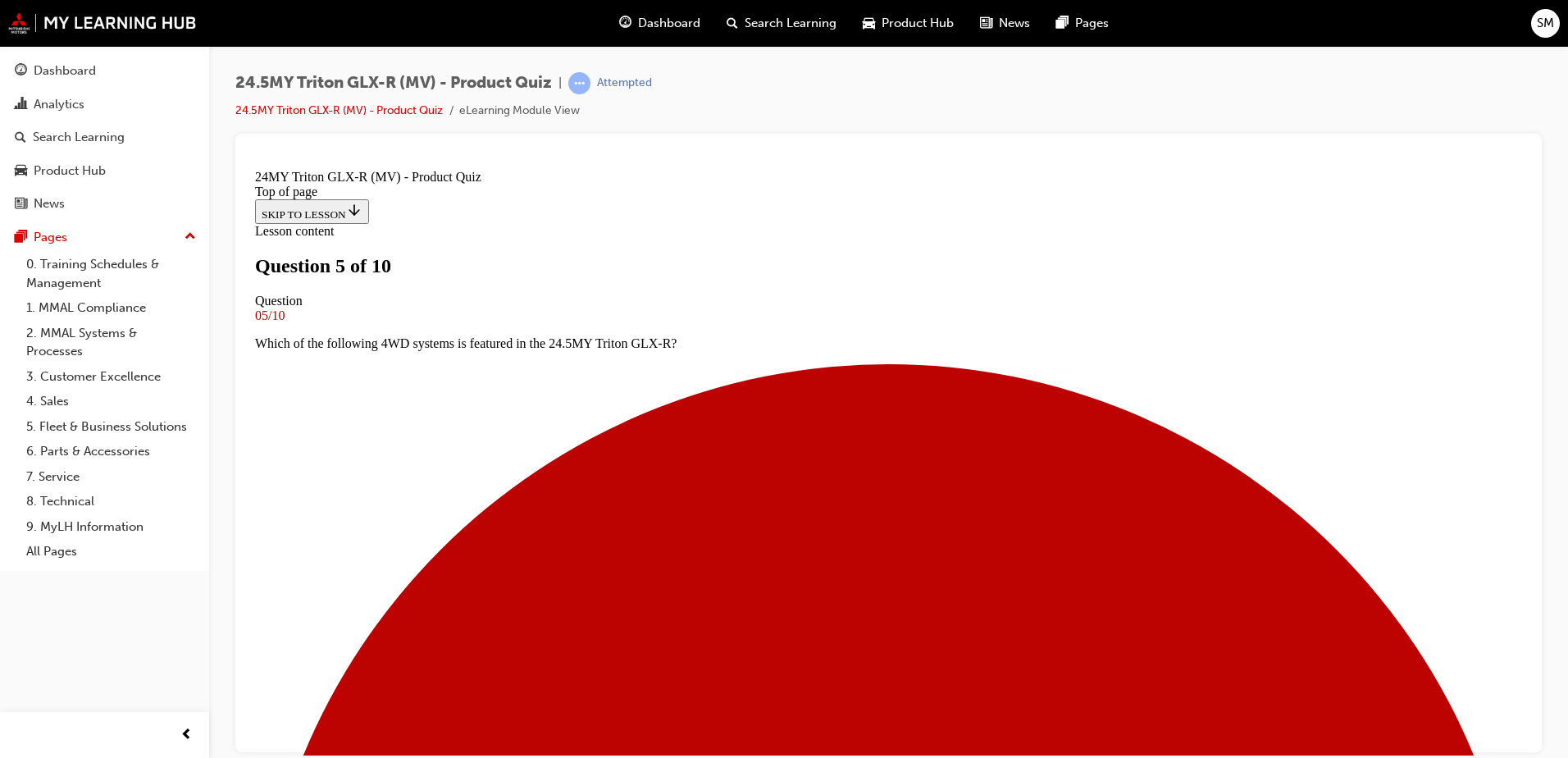
drag, startPoint x: 928, startPoint y: 604, endPoint x: 677, endPoint y: 605, distance: 251.0
copy p "Yamaha 7 speaker Infinity Sound System"
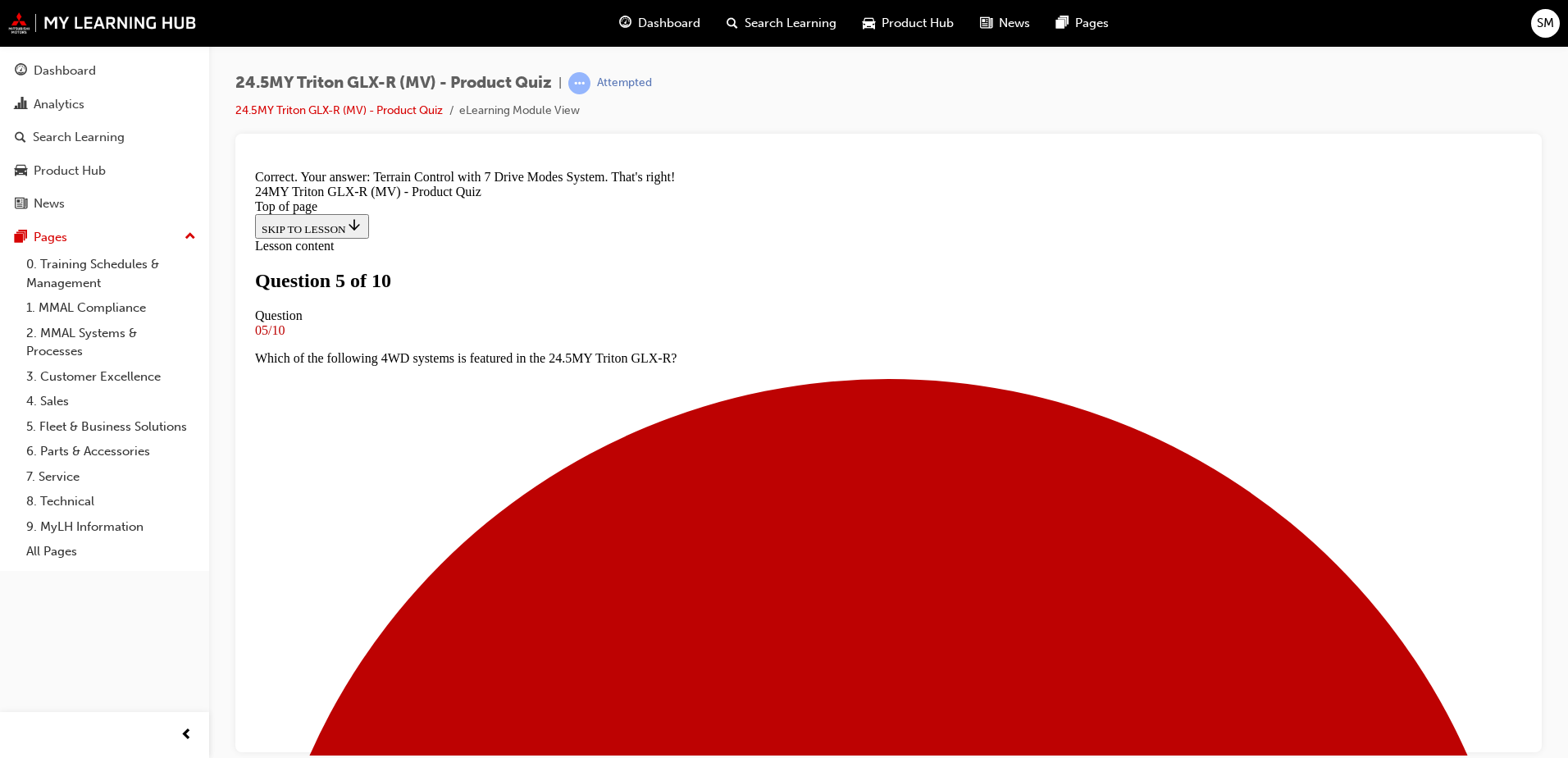
scroll to position [423, 0]
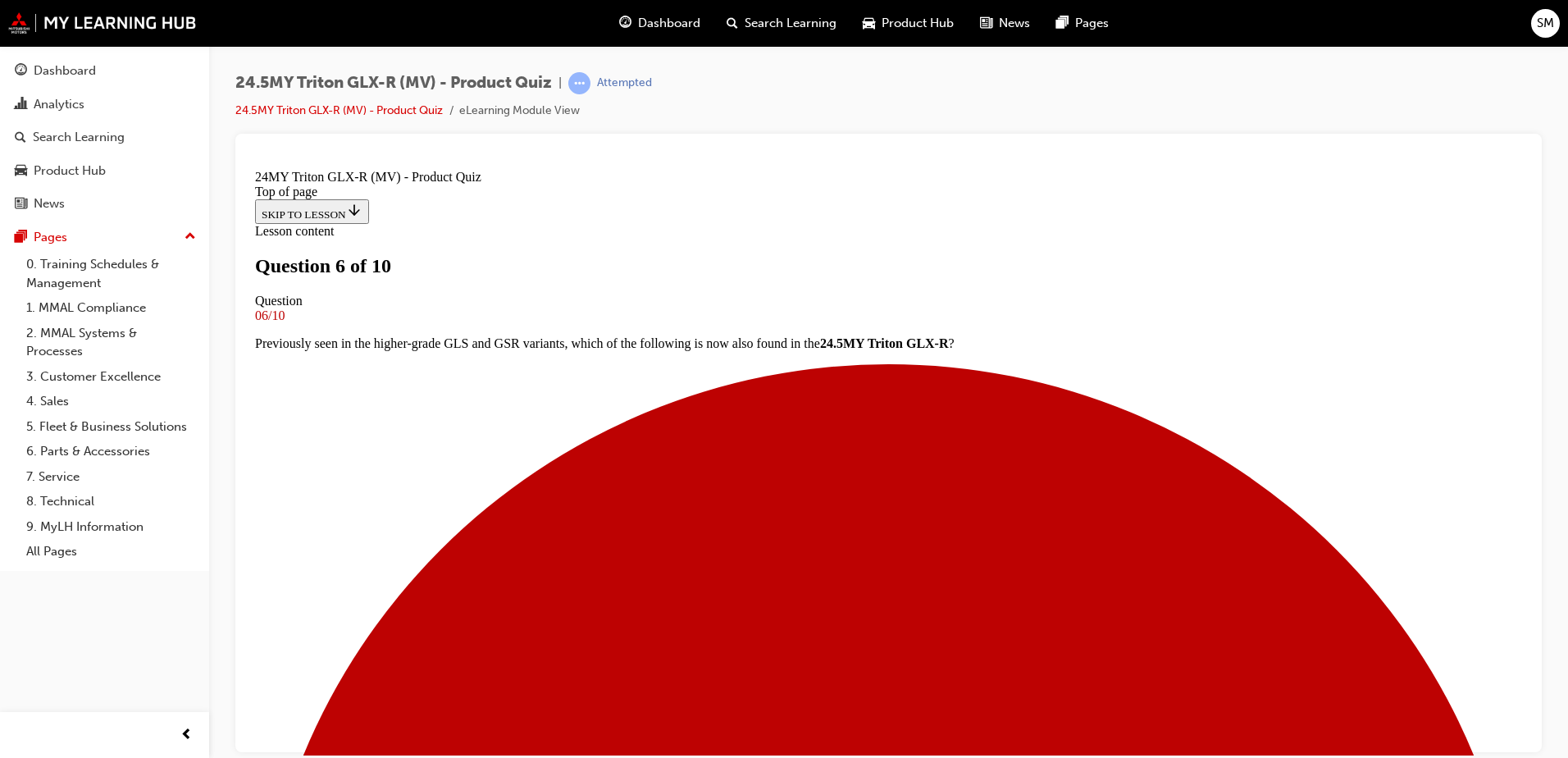
scroll to position [246, 0]
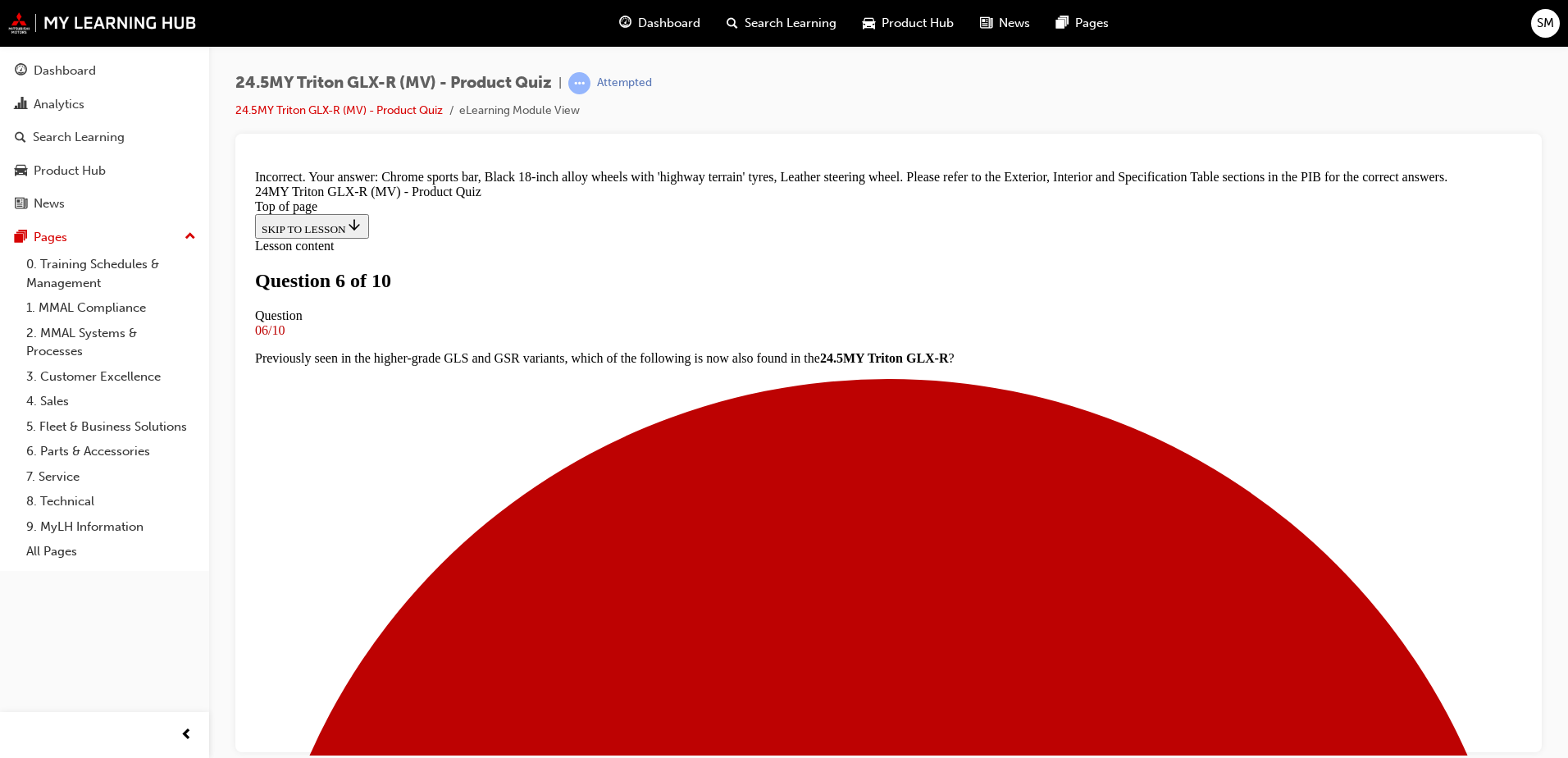
scroll to position [442, 0]
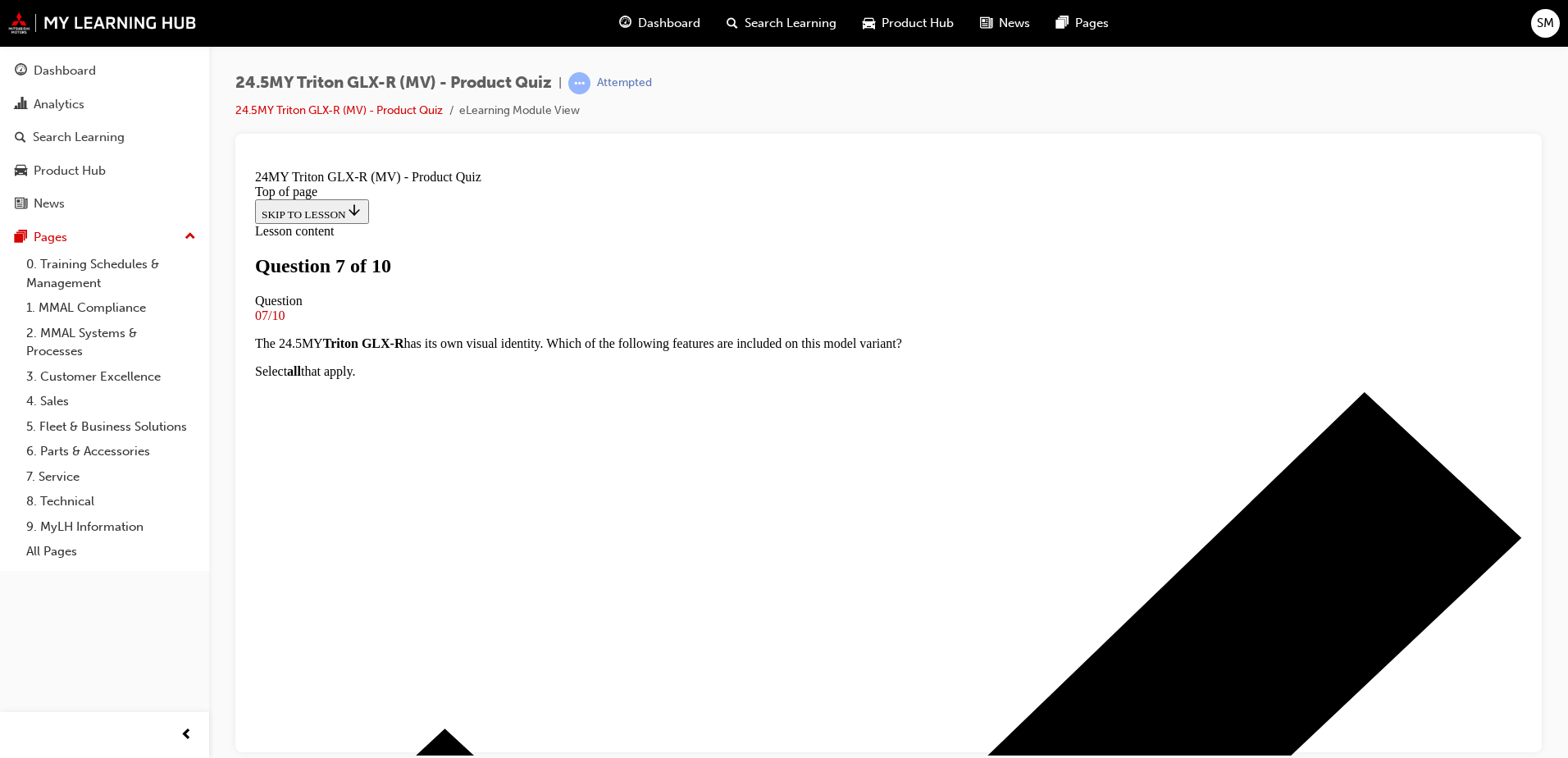
scroll to position [164, 0]
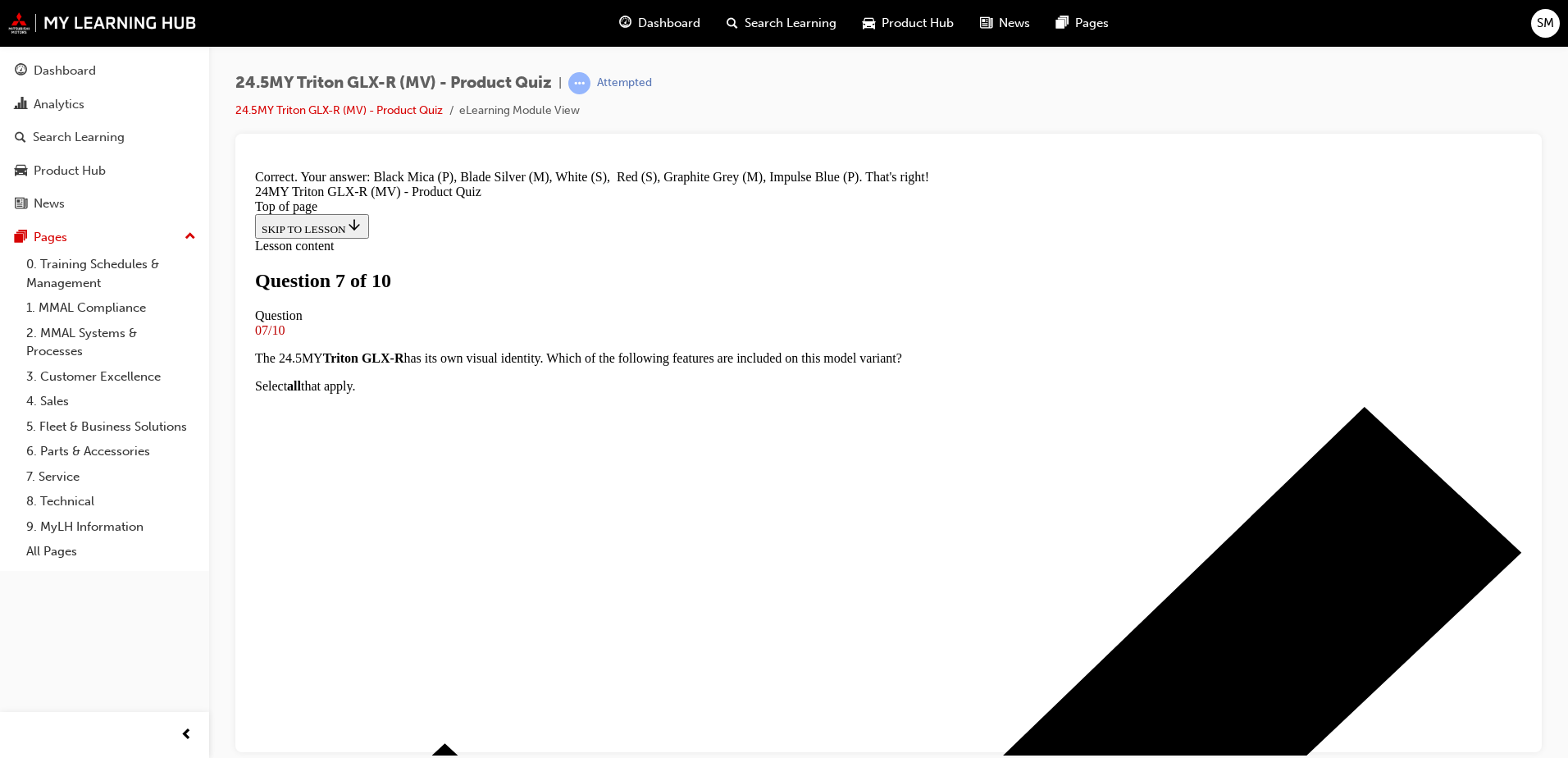
scroll to position [649, 0]
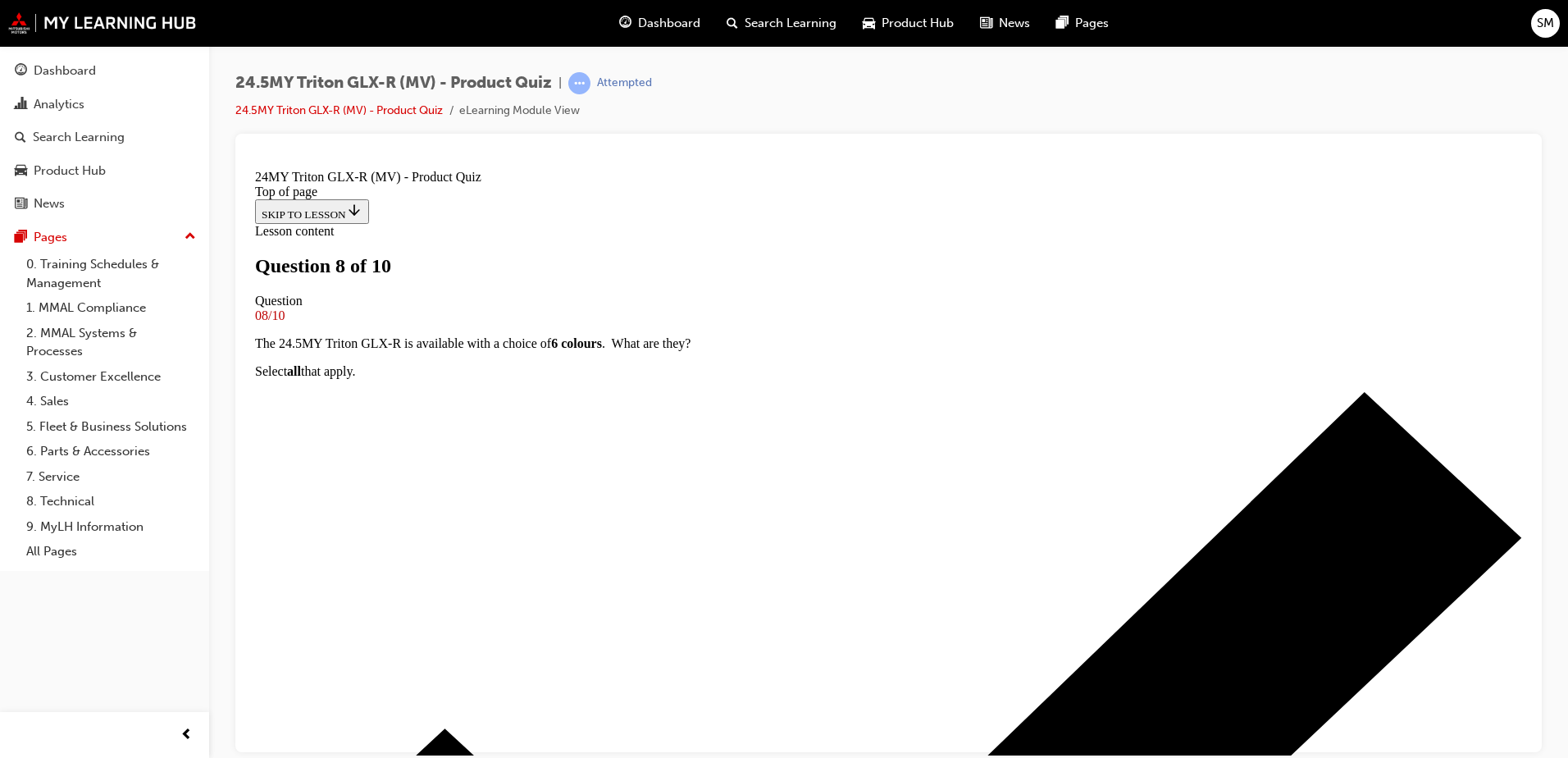
scroll to position [164, 0]
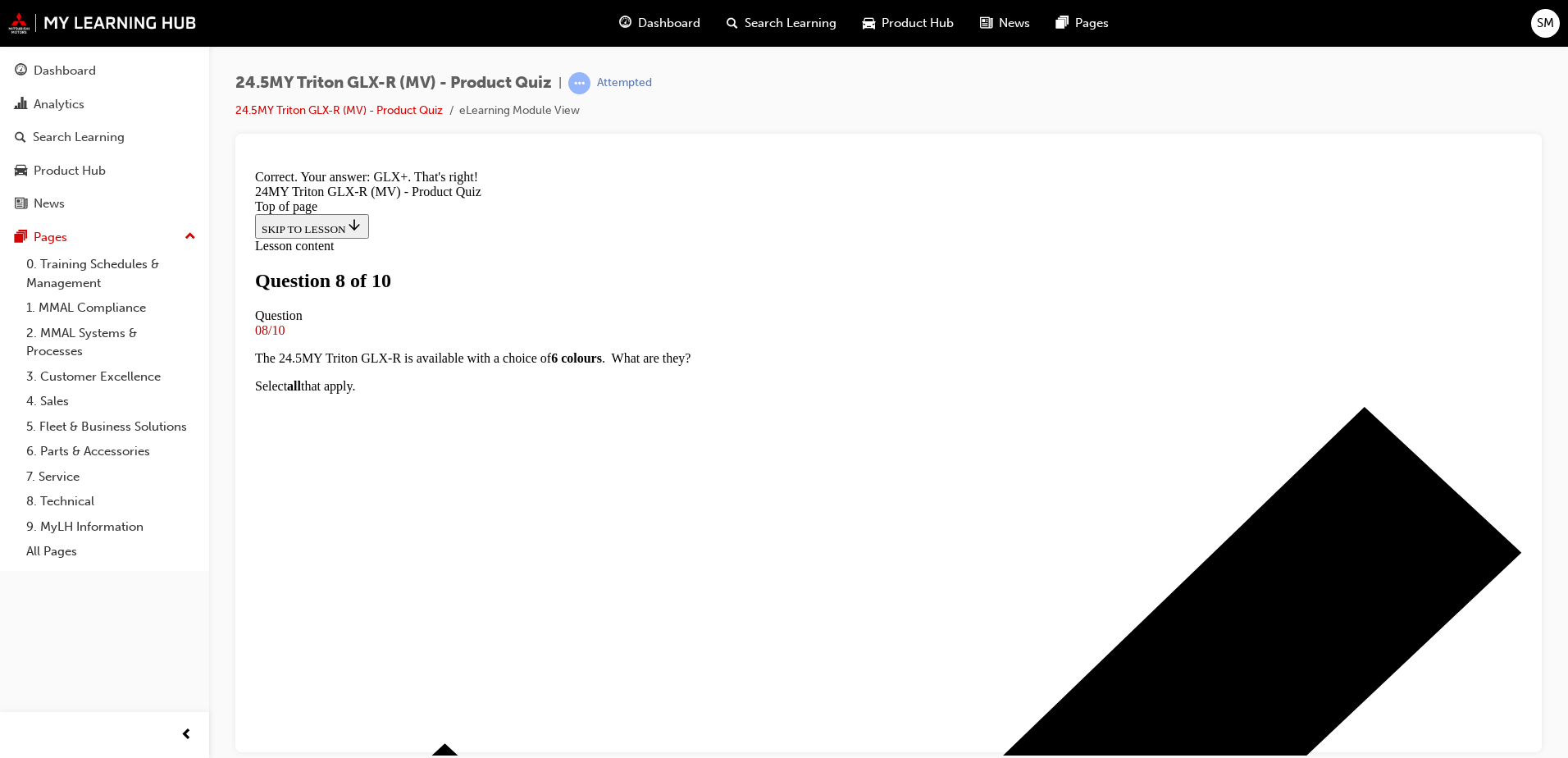
scroll to position [459, 0]
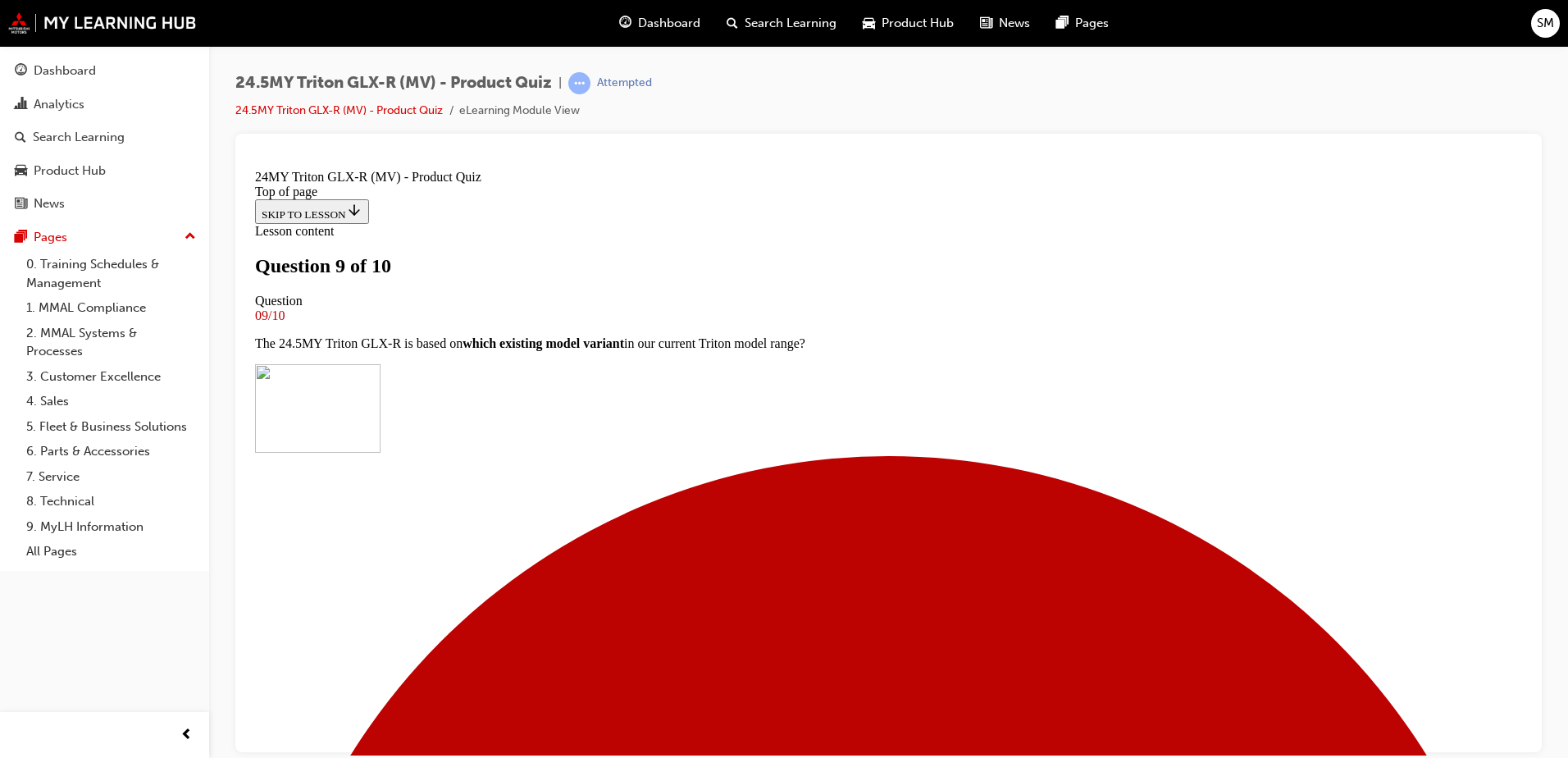
scroll to position [82, 0]
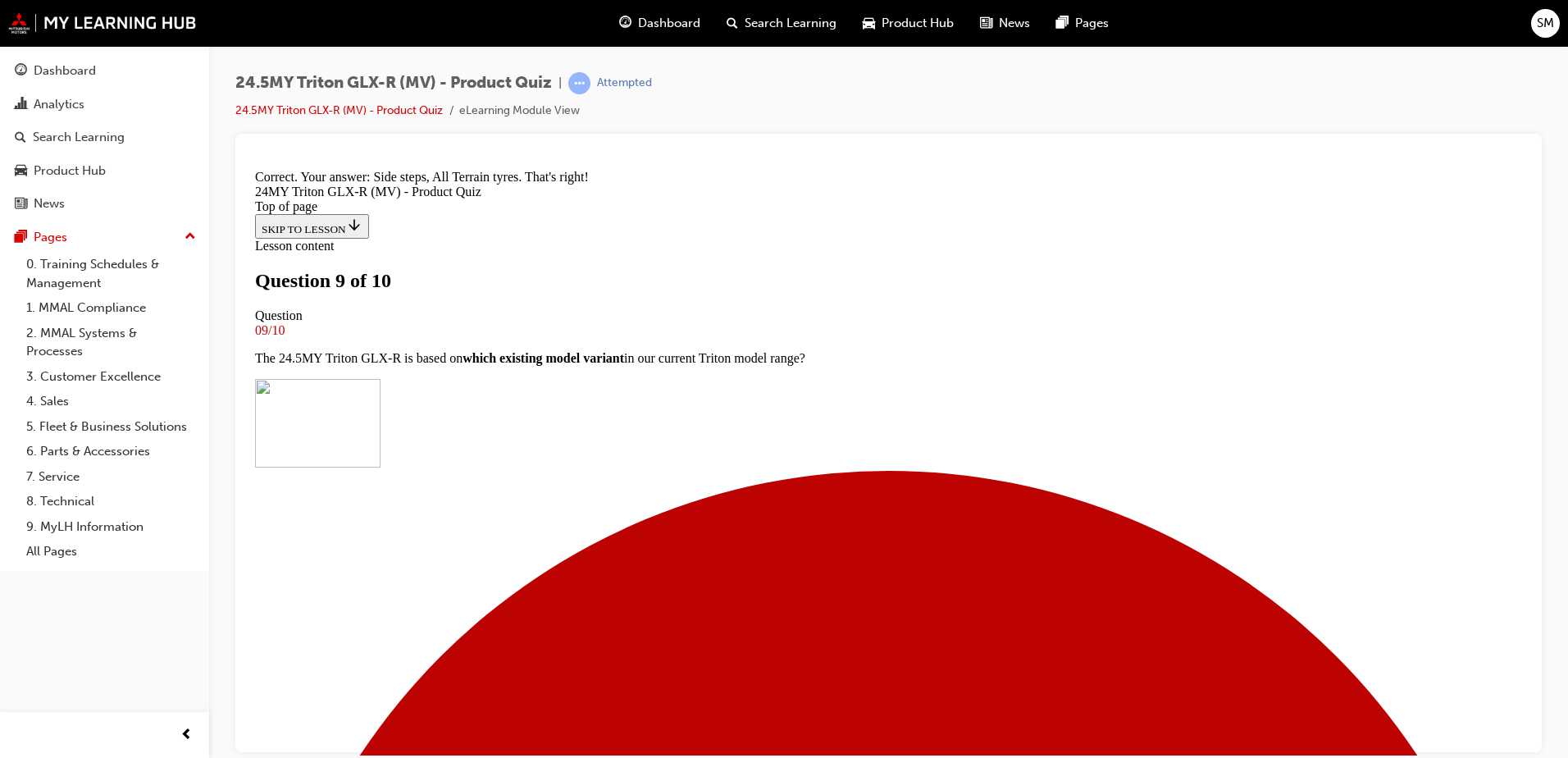
scroll to position [423, 0]
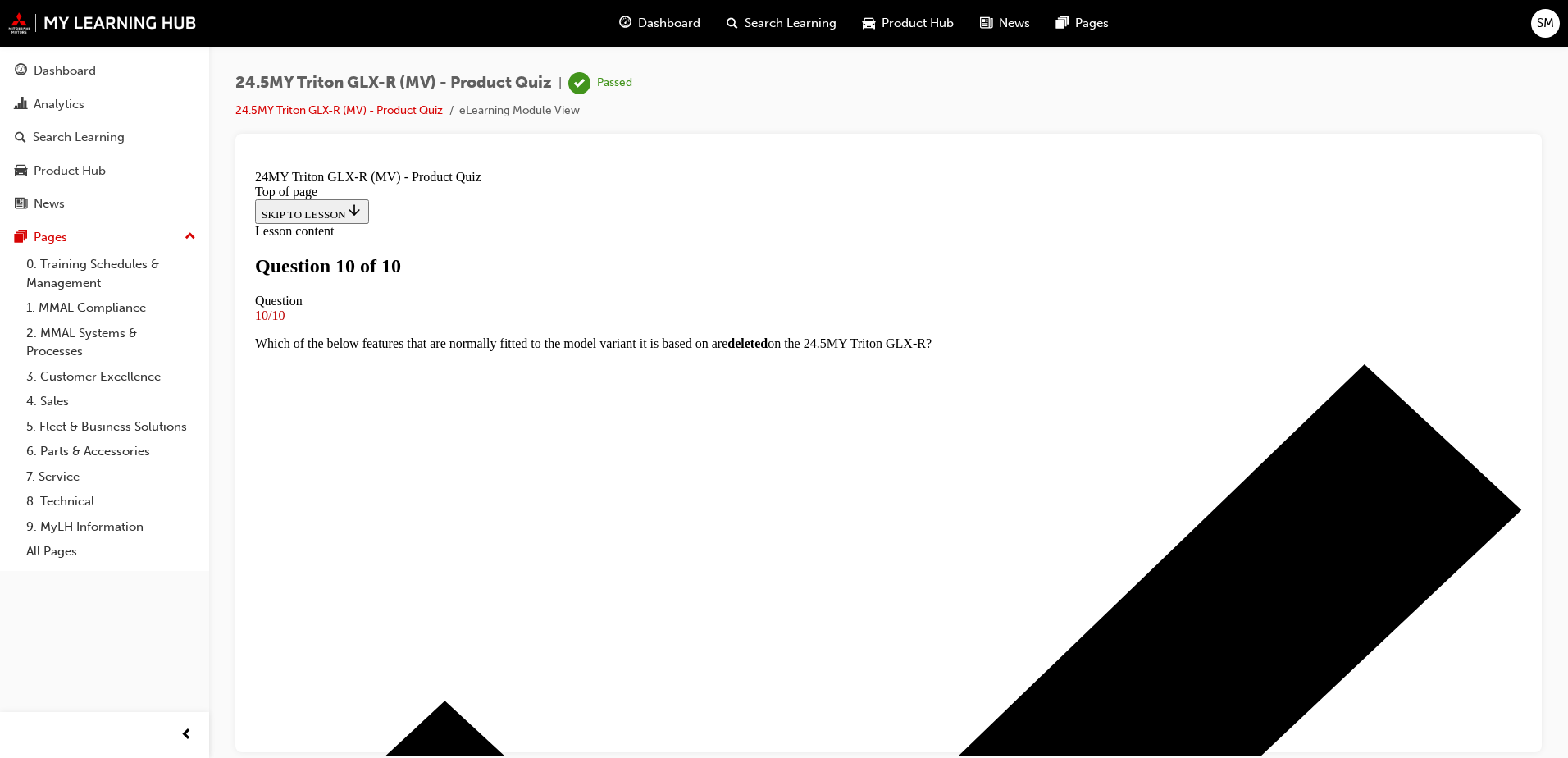
scroll to position [244, 0]
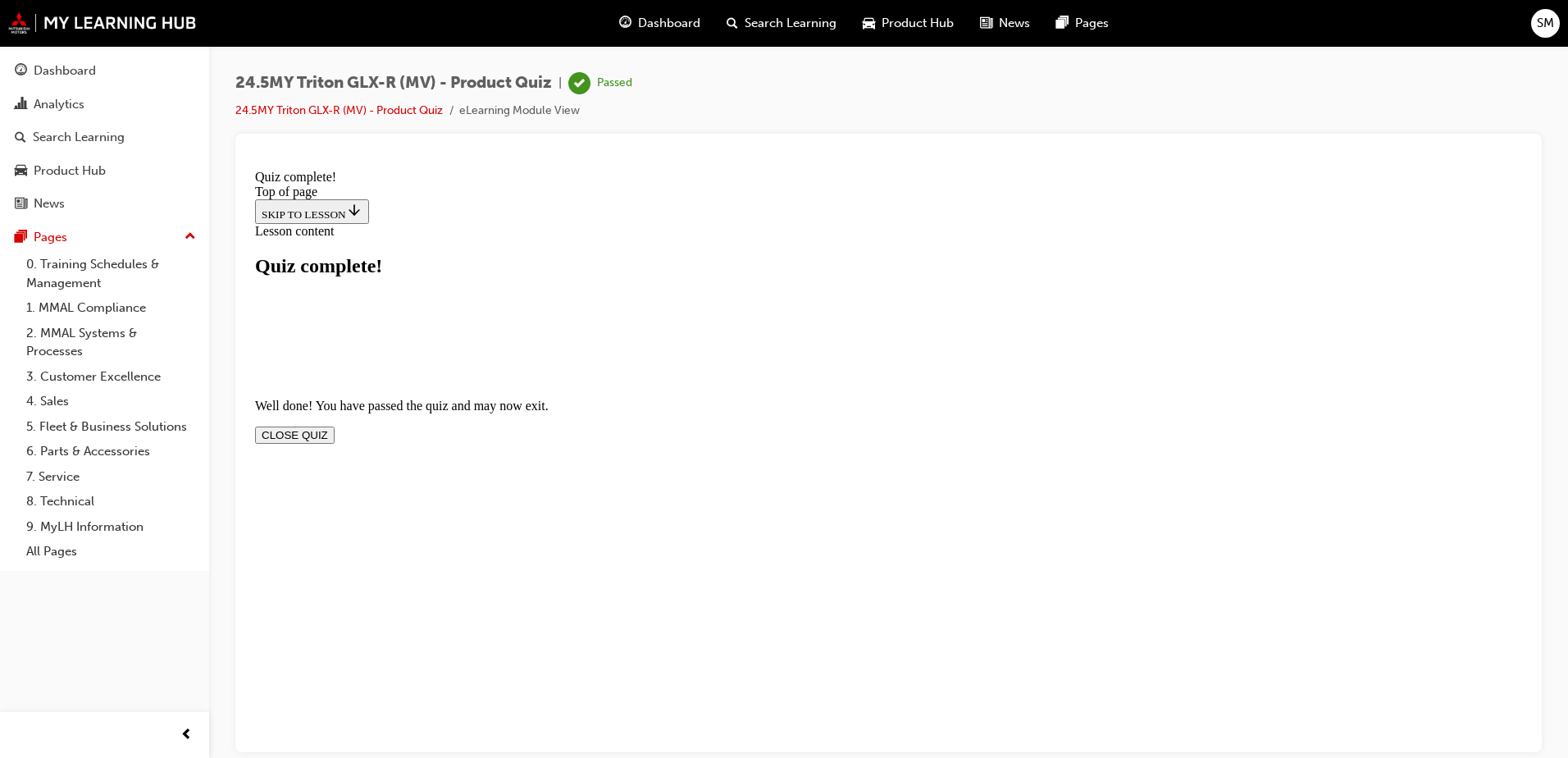
click at [335, 426] on button "CLOSE QUIZ" at bounding box center [295, 435] width 79 height 18
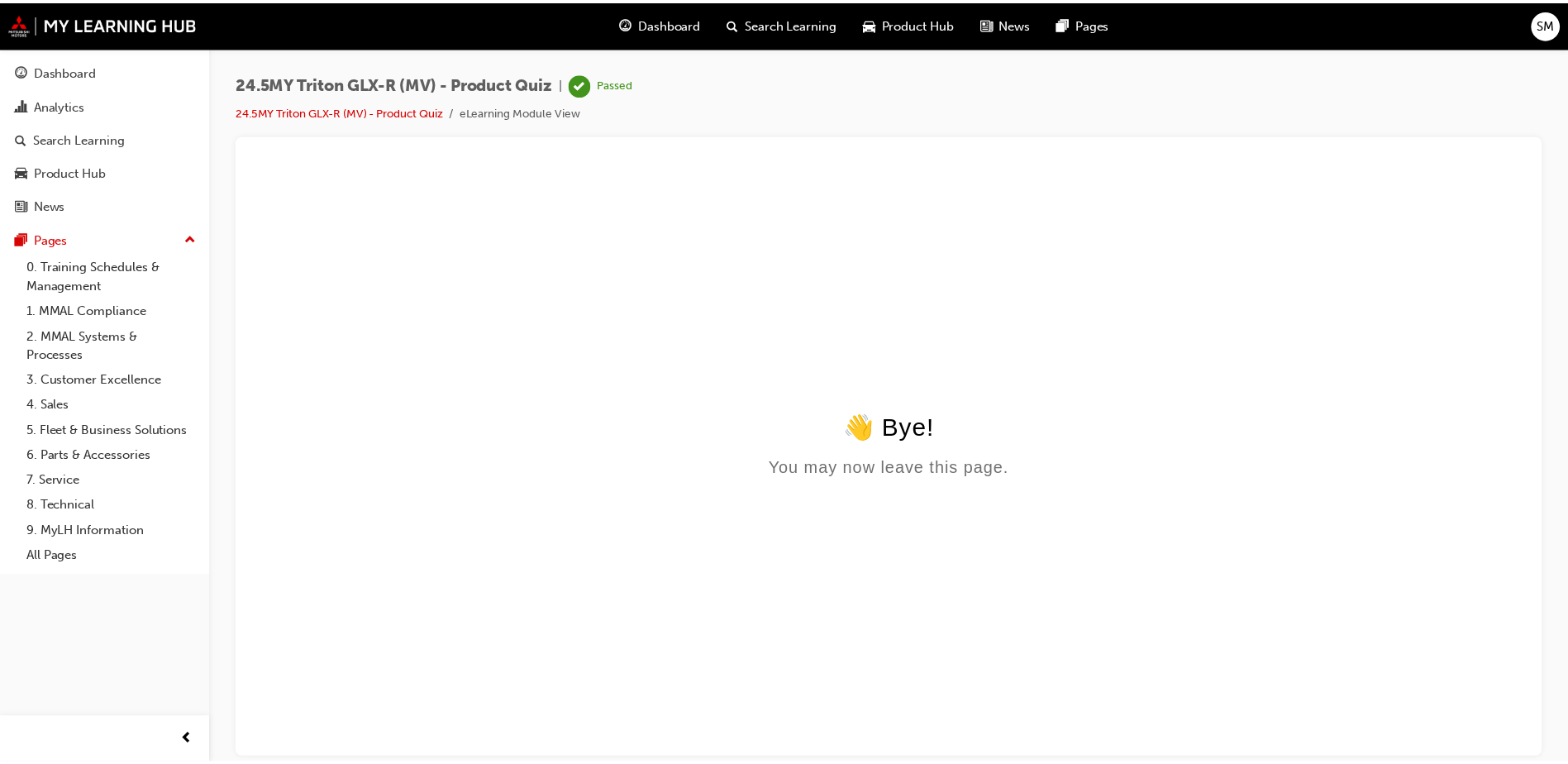
scroll to position [0, 0]
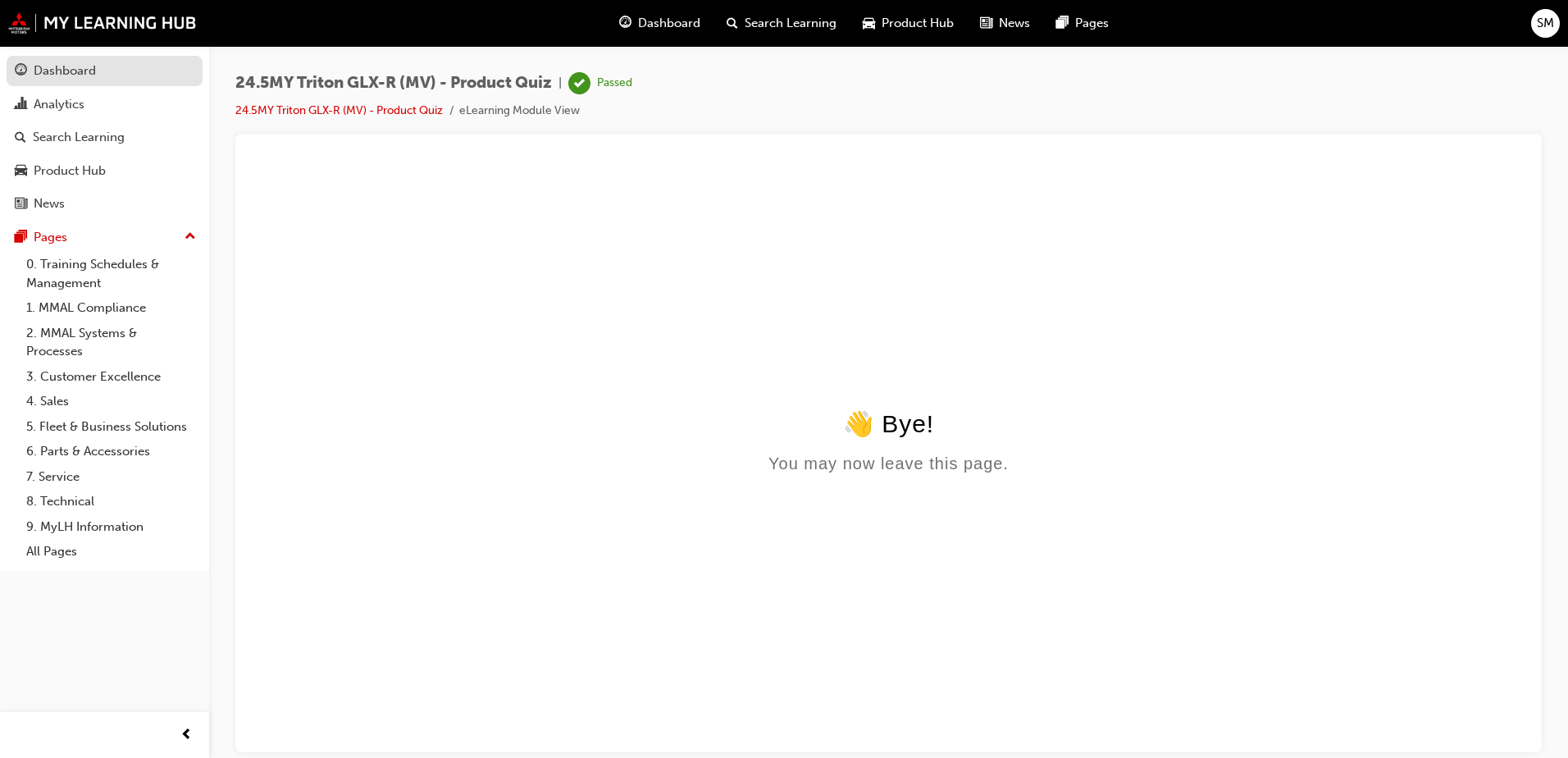
click at [101, 70] on div "Dashboard" at bounding box center [105, 71] width 180 height 20
